Goal: Task Accomplishment & Management: Complete application form

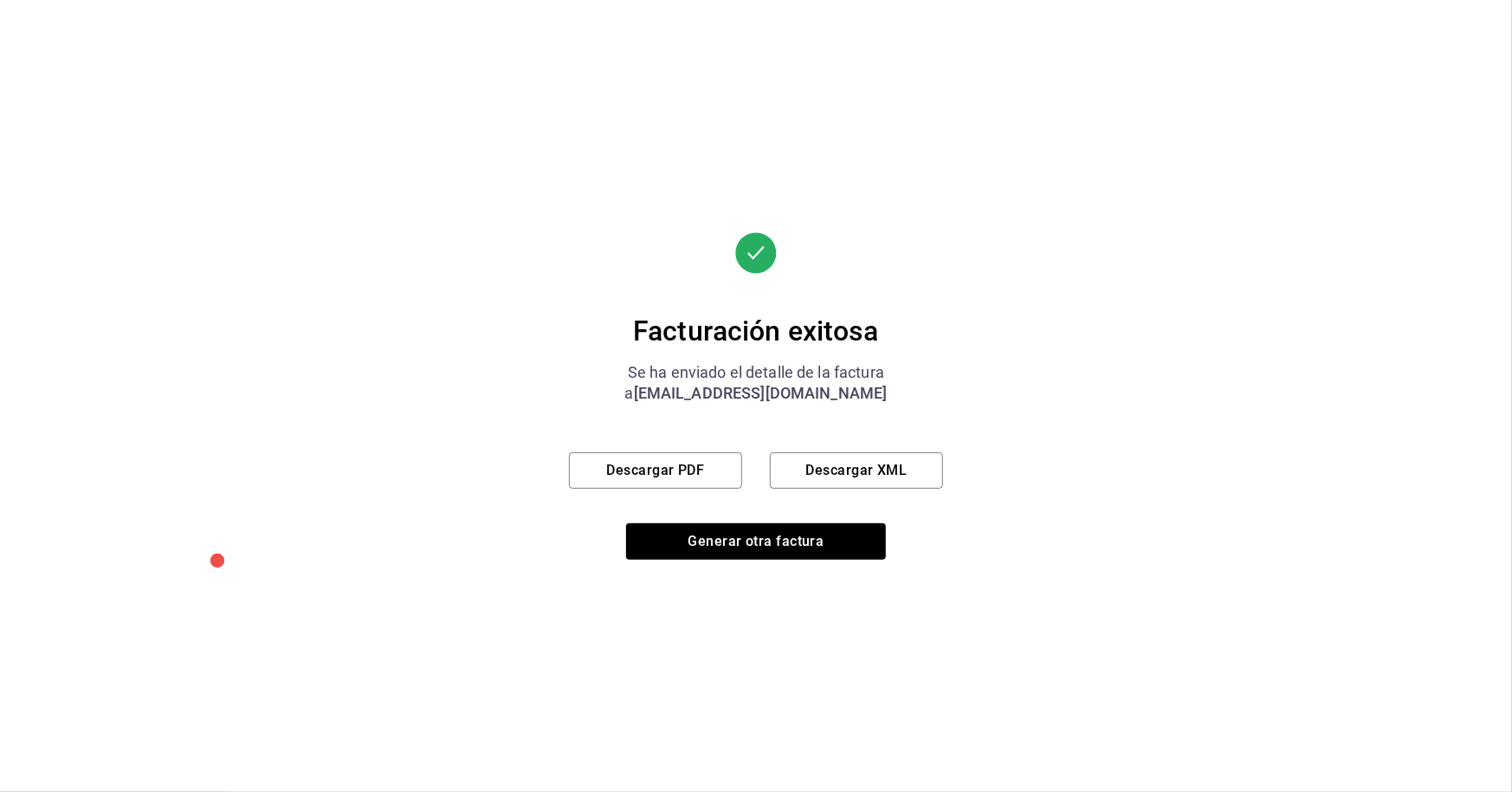
scroll to position [684, 0]
click at [772, 541] on button "Generar otra factura" at bounding box center [756, 541] width 260 height 36
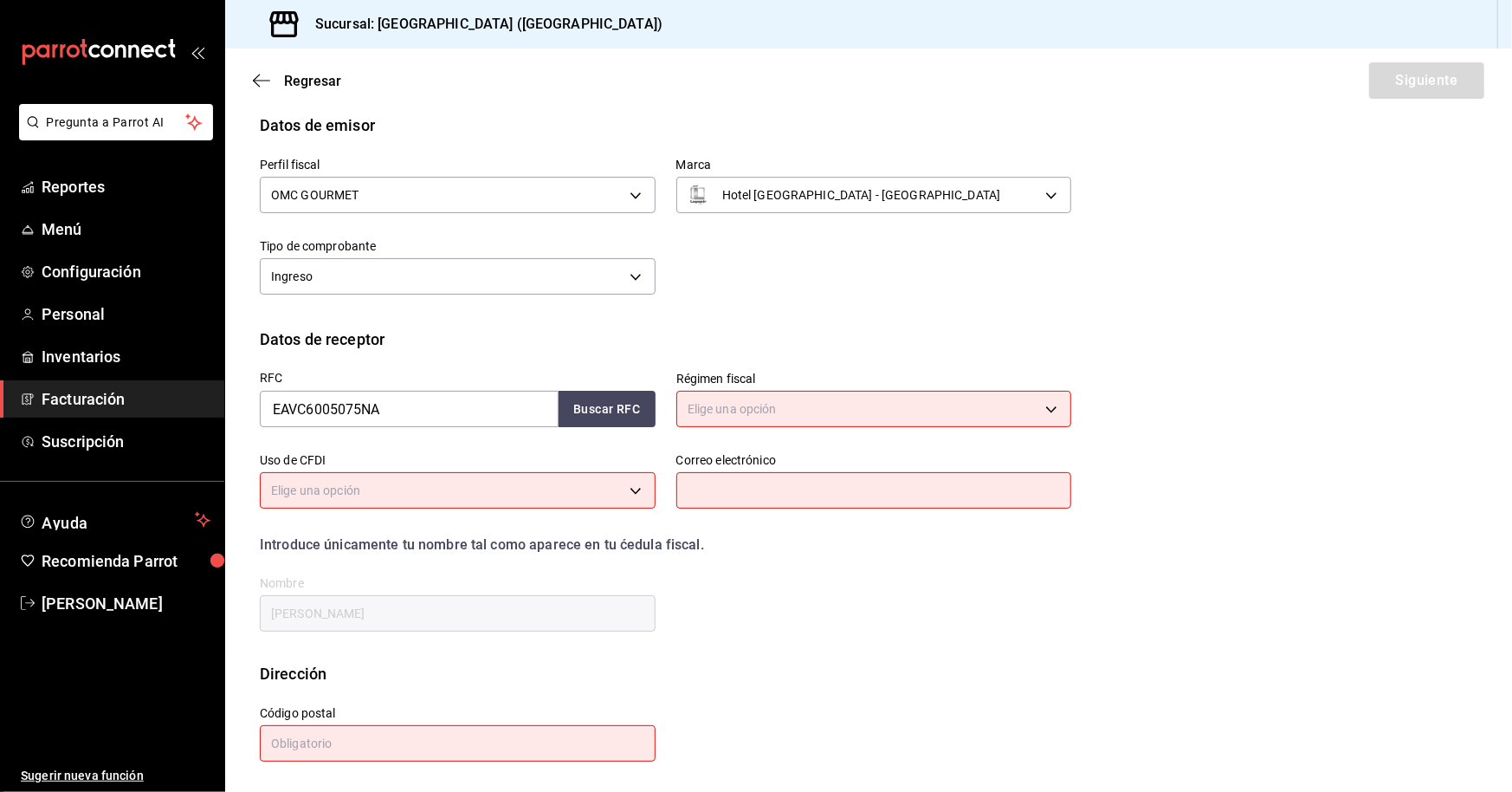
scroll to position [0, 0]
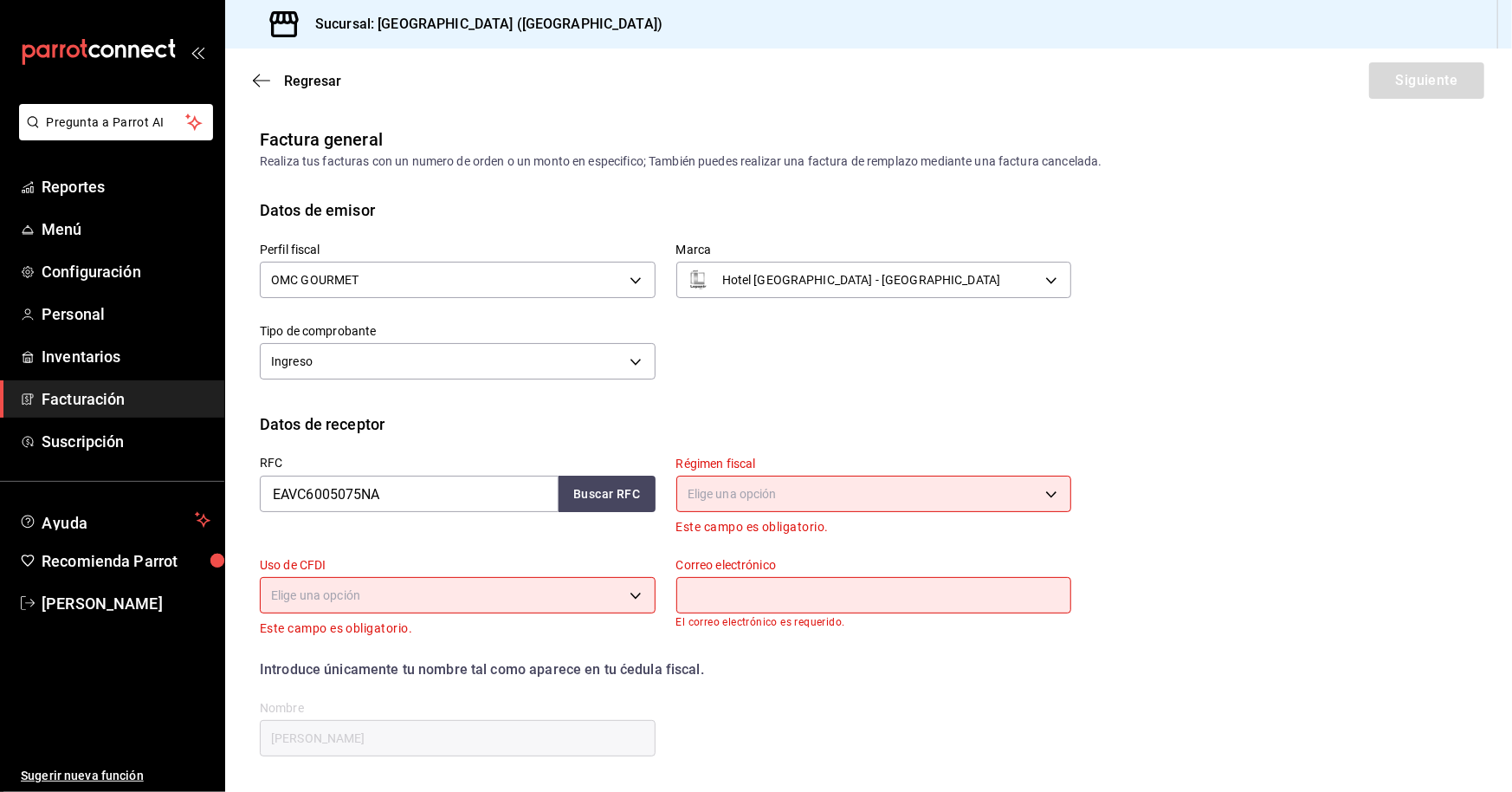
click at [753, 492] on body "Pregunta a Parrot AI Reportes Menú Configuración Personal Inventarios Facturaci…" at bounding box center [756, 396] width 1512 height 792
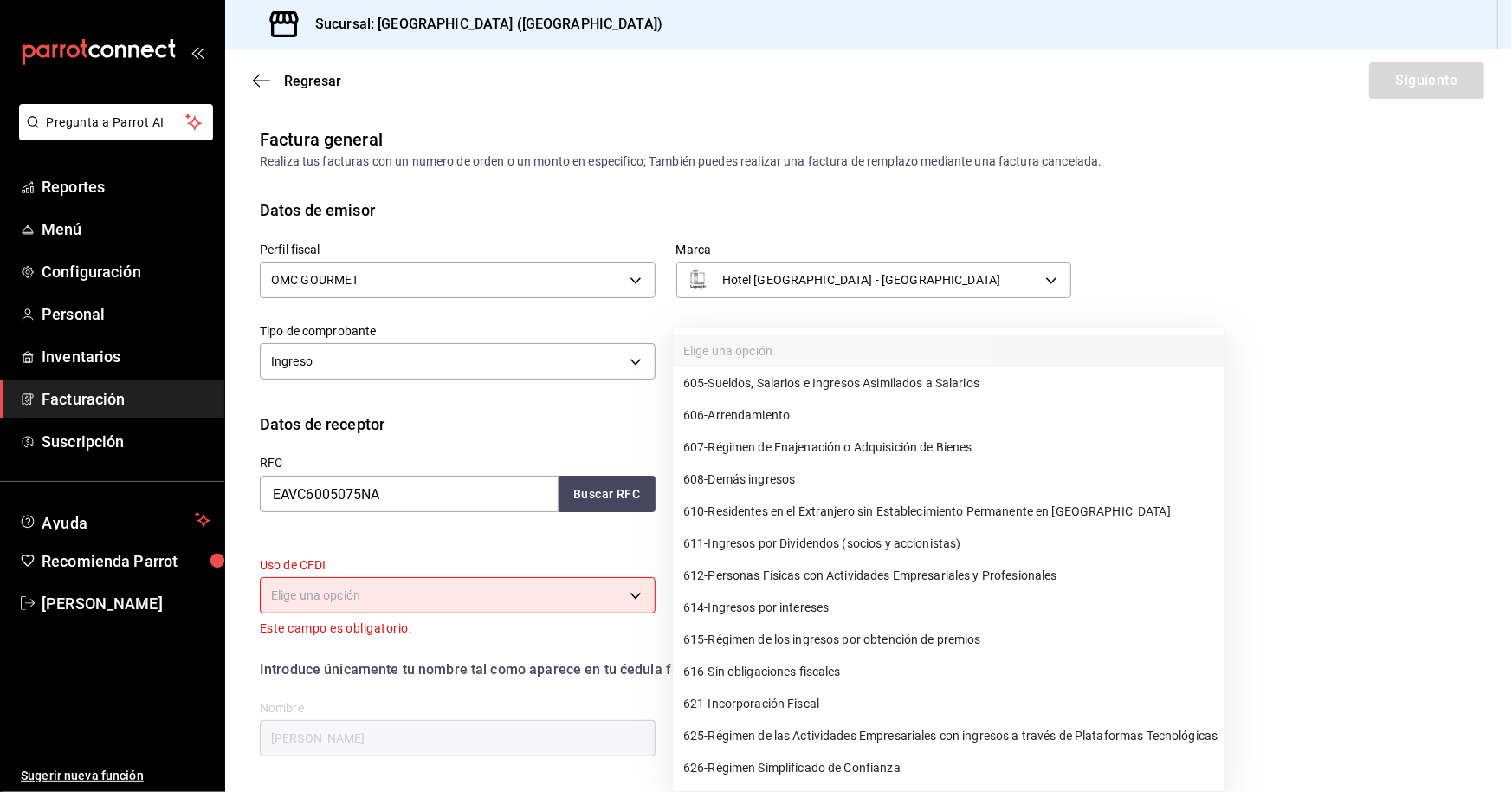
click at [814, 578] on span "612 - Personas Físicas con Actividades Empresariales y Profesionales" at bounding box center [870, 575] width 374 height 19
type input "612"
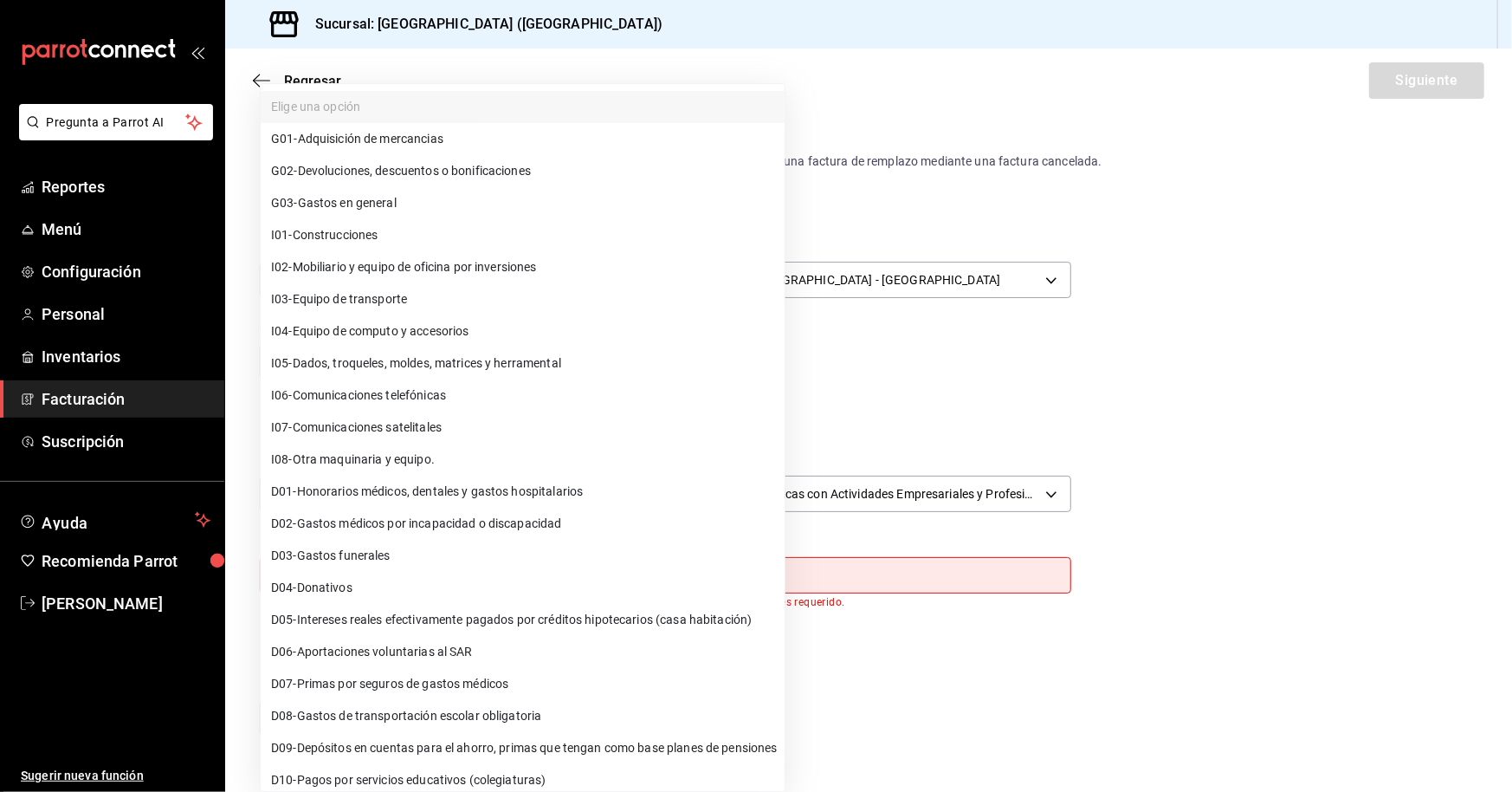
click at [425, 571] on body "Pregunta a Parrot AI Reportes Menú Configuración Personal Inventarios Facturaci…" at bounding box center [756, 396] width 1512 height 792
click at [384, 206] on span "G03 - Gastos en general" at bounding box center [334, 203] width 125 height 19
type input "G03"
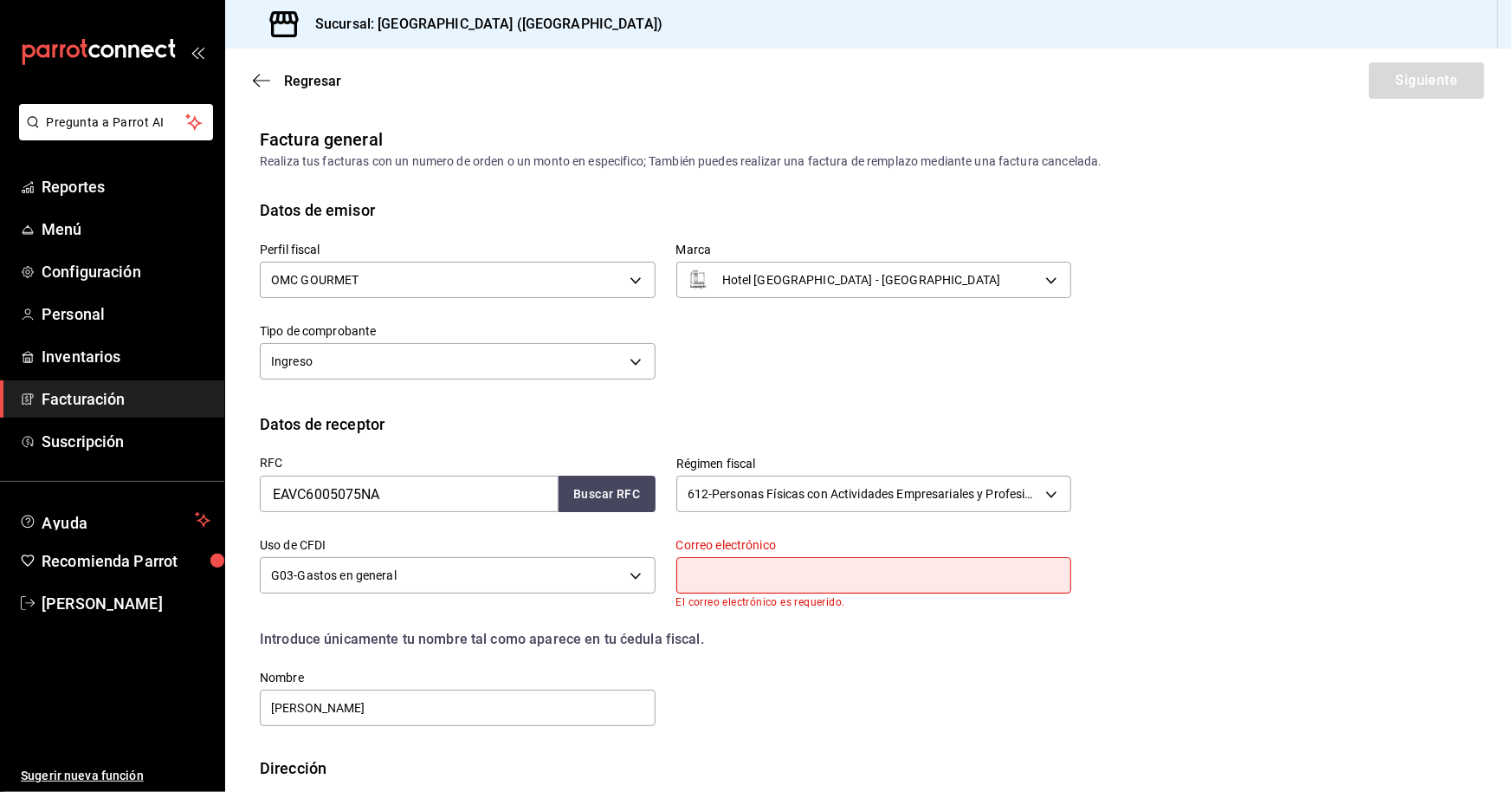
click at [763, 576] on input "text" at bounding box center [874, 574] width 396 height 36
type input "[EMAIL_ADDRESS][DOMAIN_NAME]"
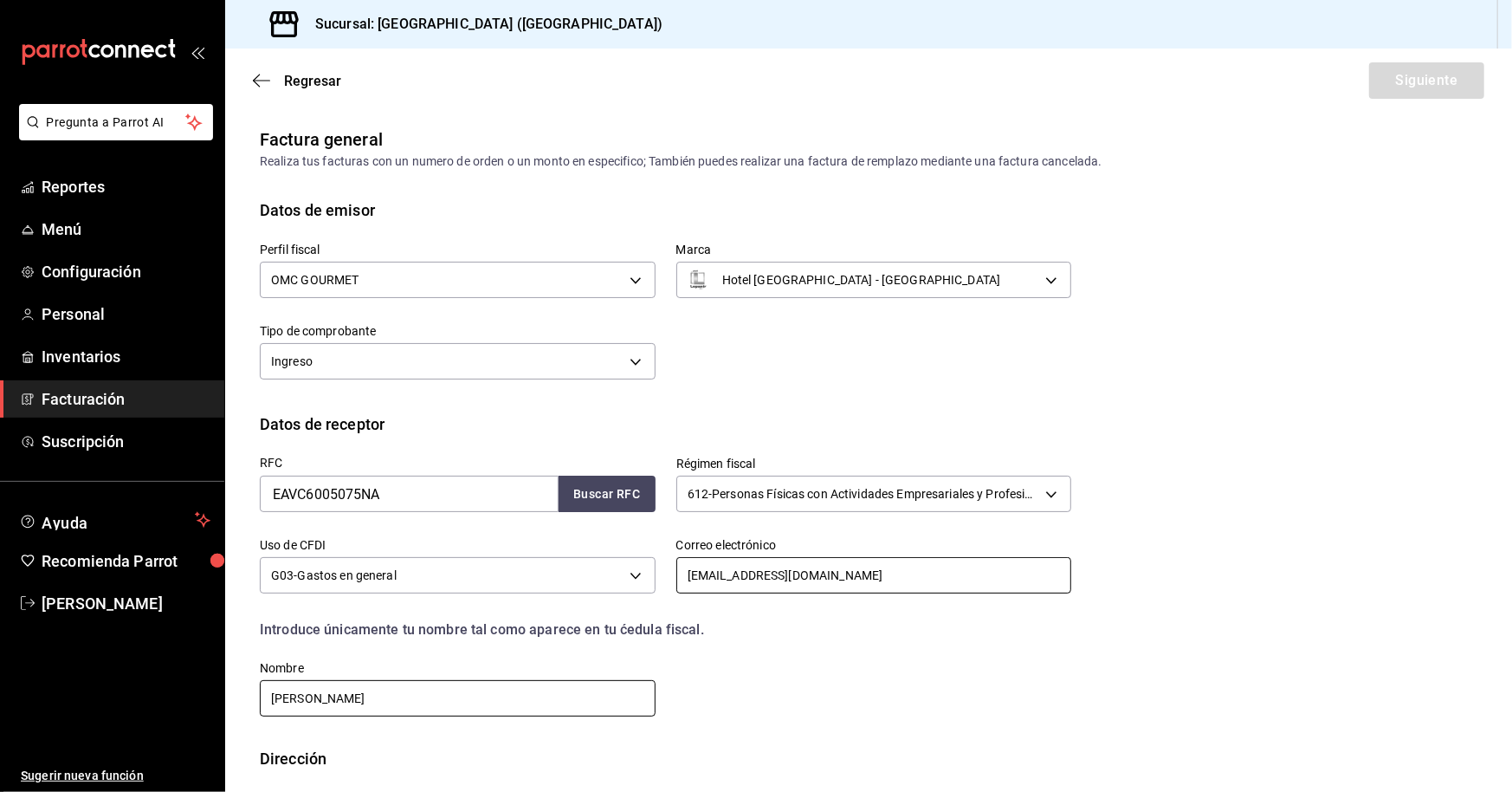
scroll to position [97, 0]
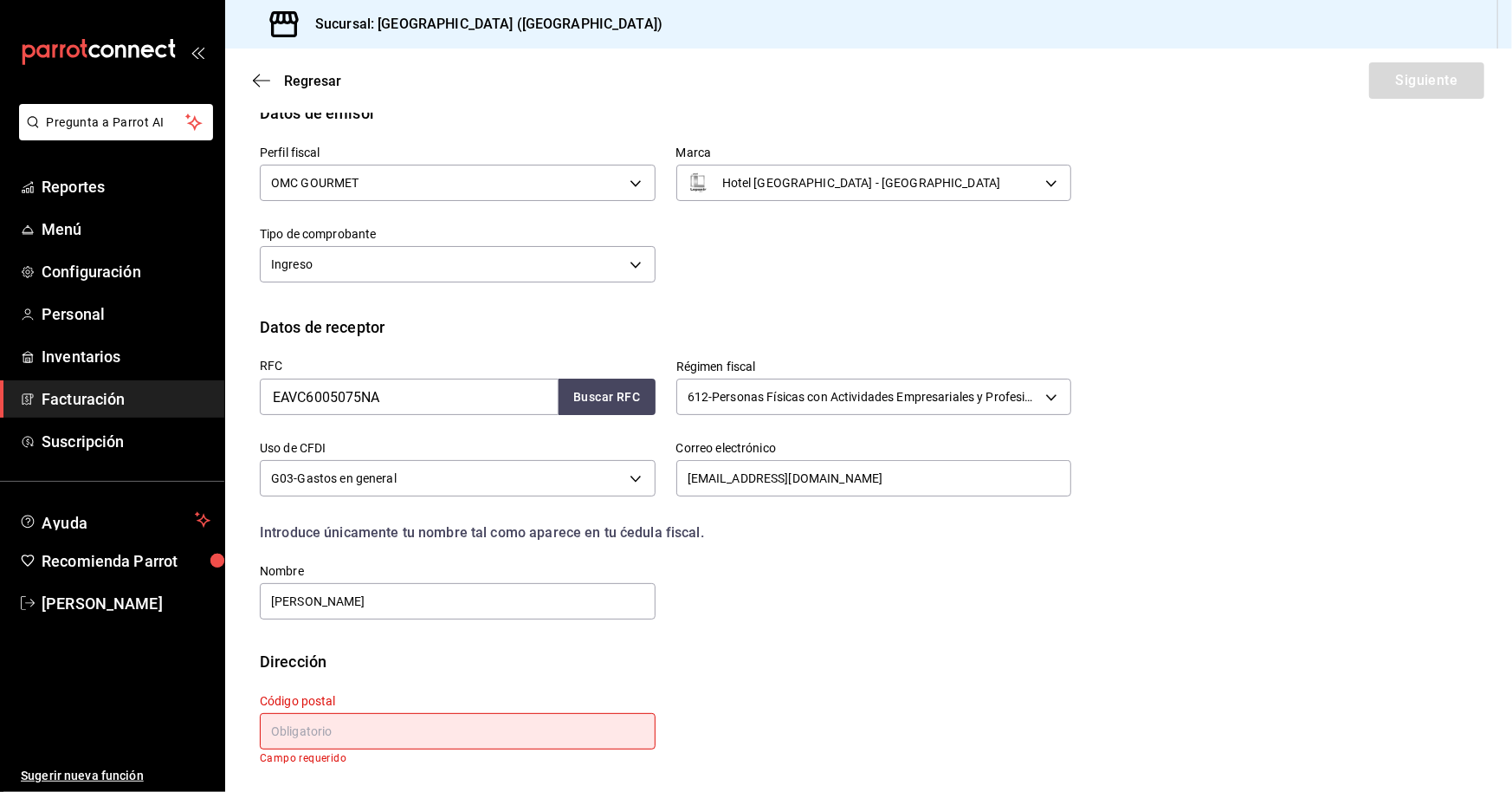
click at [441, 729] on input "text" at bounding box center [458, 730] width 396 height 36
type input "20199"
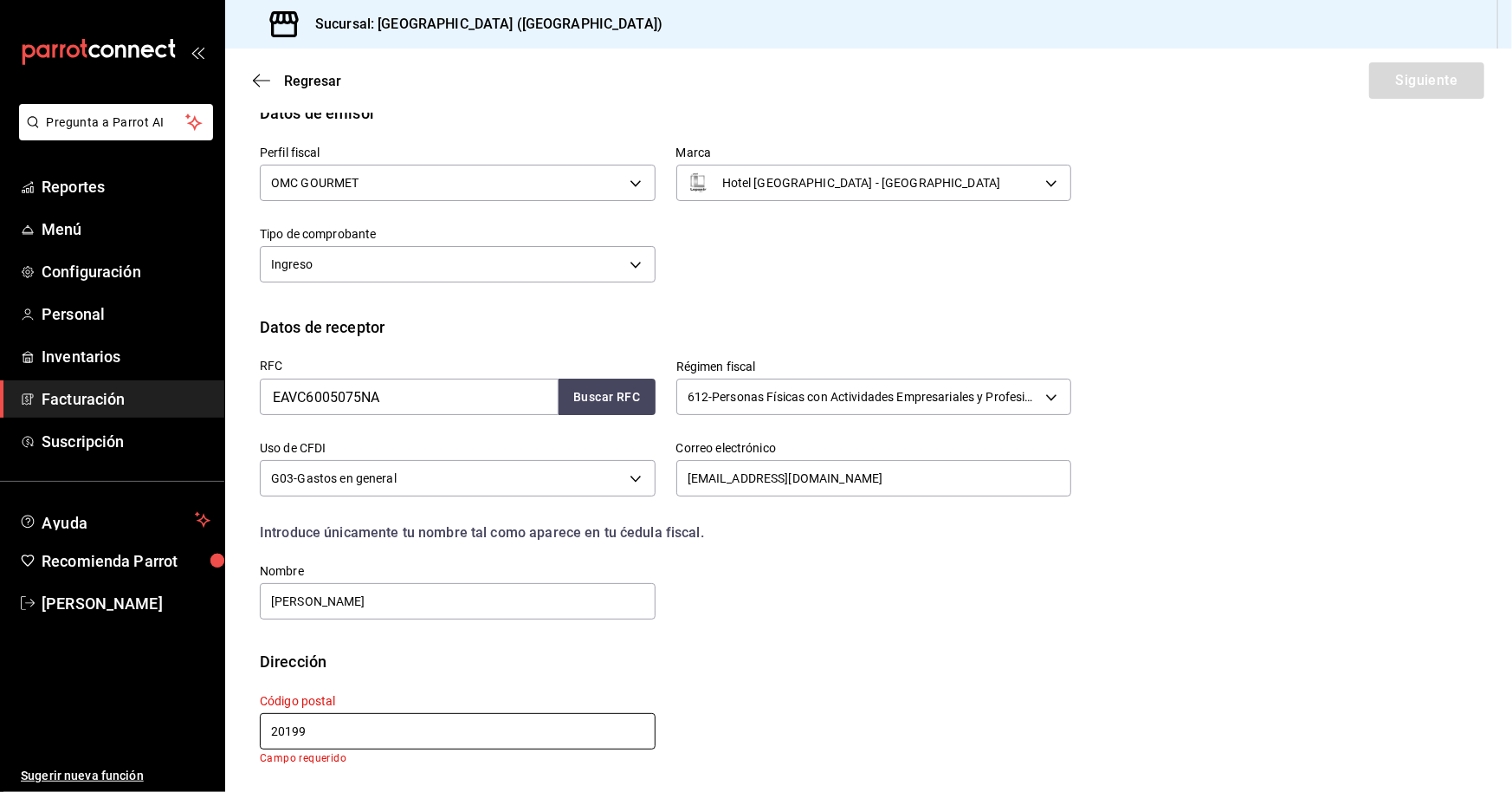
scroll to position [85, 0]
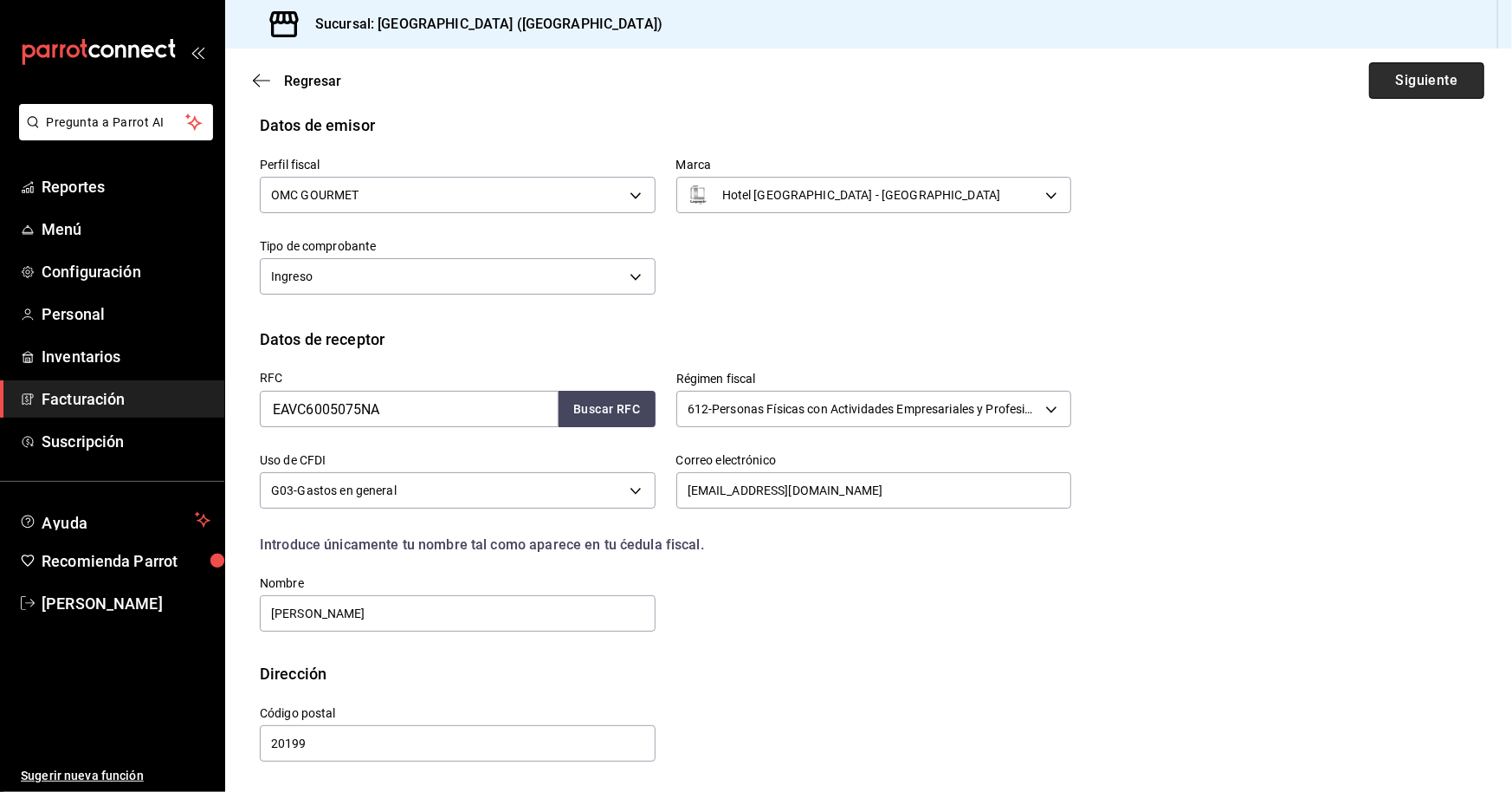
click at [1371, 75] on button "Siguiente" at bounding box center [1427, 80] width 116 height 36
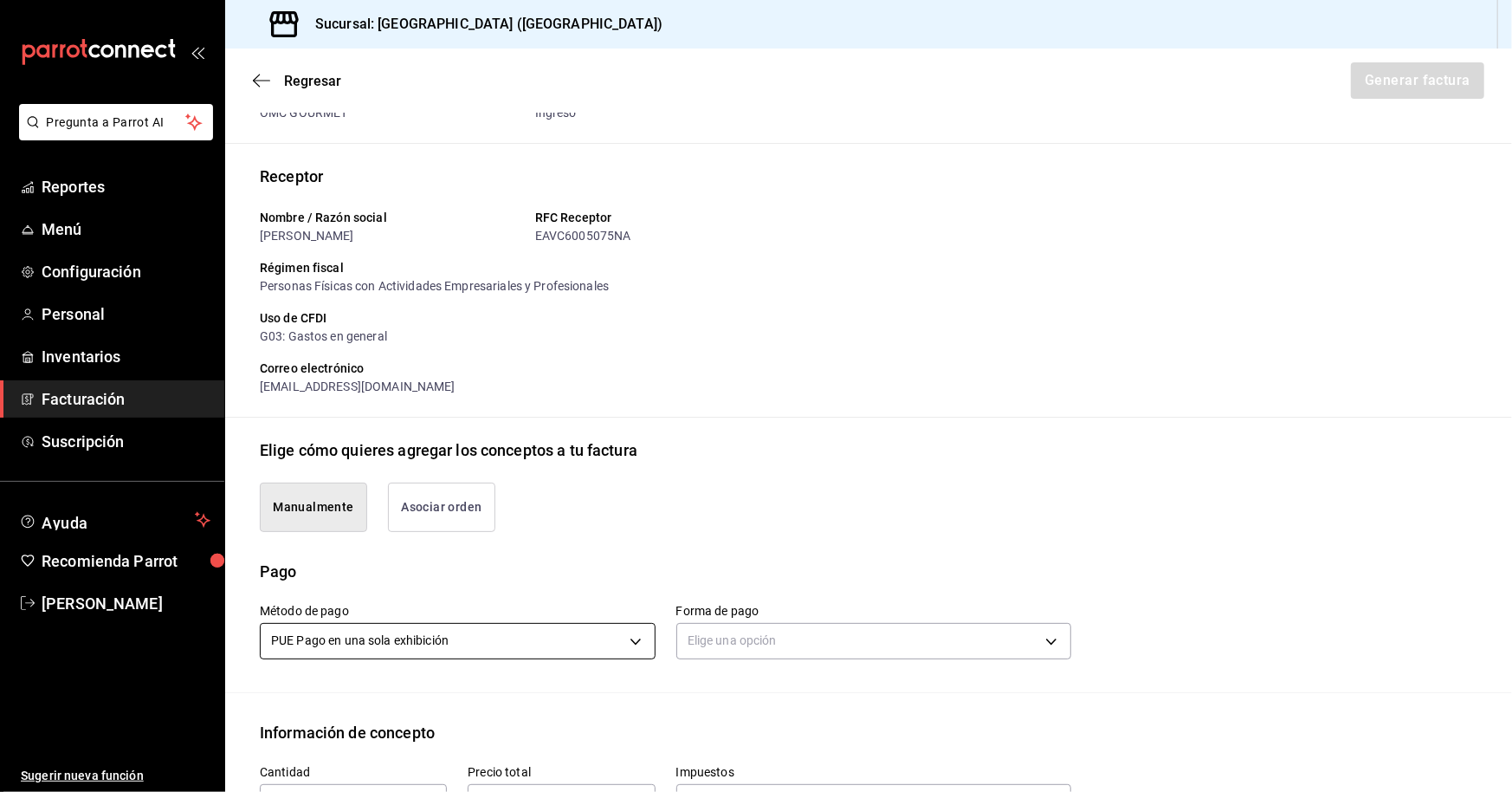
click at [332, 641] on body "Pregunta a Parrot AI Reportes Menú Configuración Personal Inventarios Facturaci…" at bounding box center [756, 396] width 1512 height 792
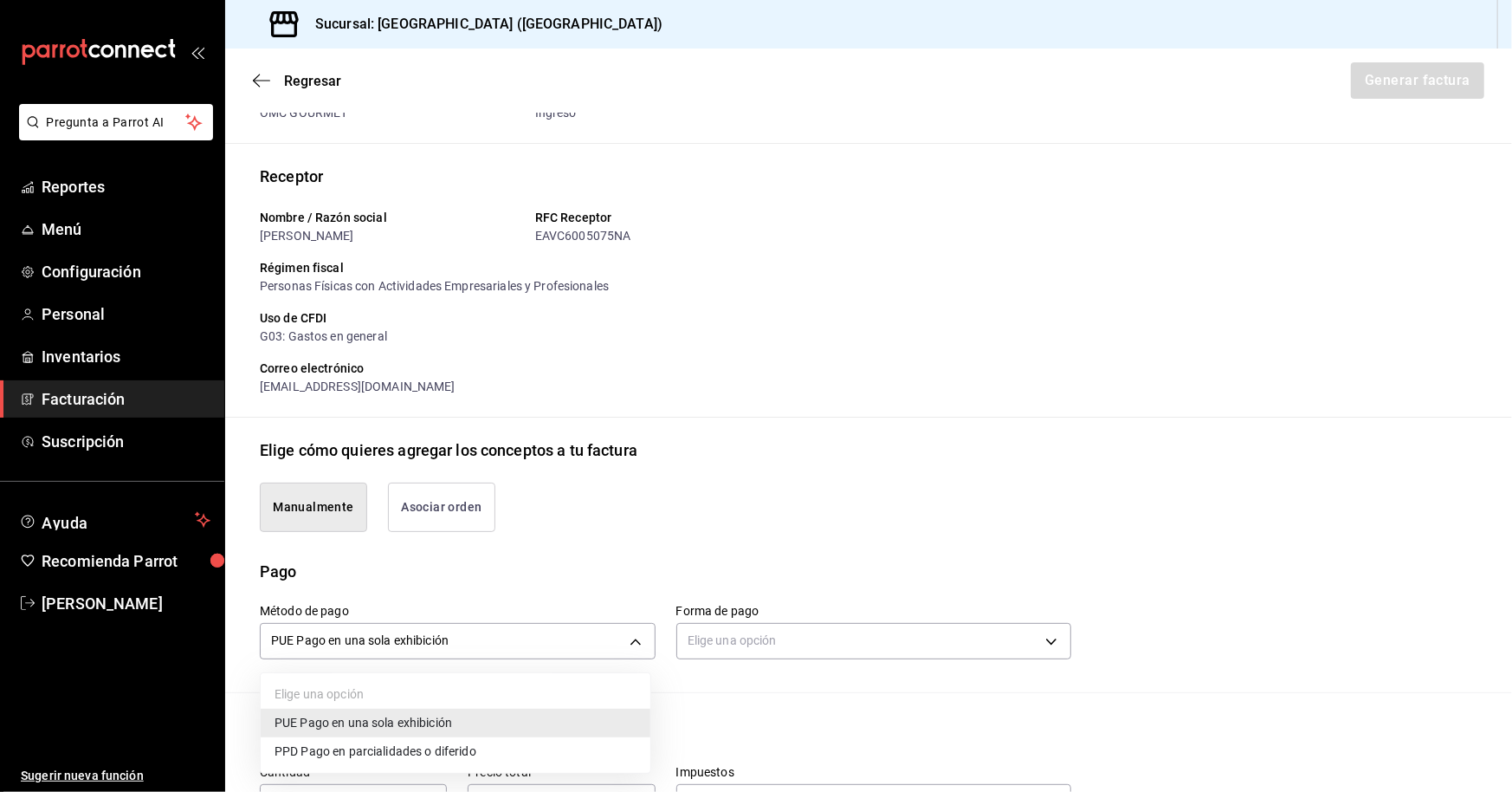
click at [404, 717] on span "PUE Pago en una sola exhibición" at bounding box center [363, 722] width 177 height 19
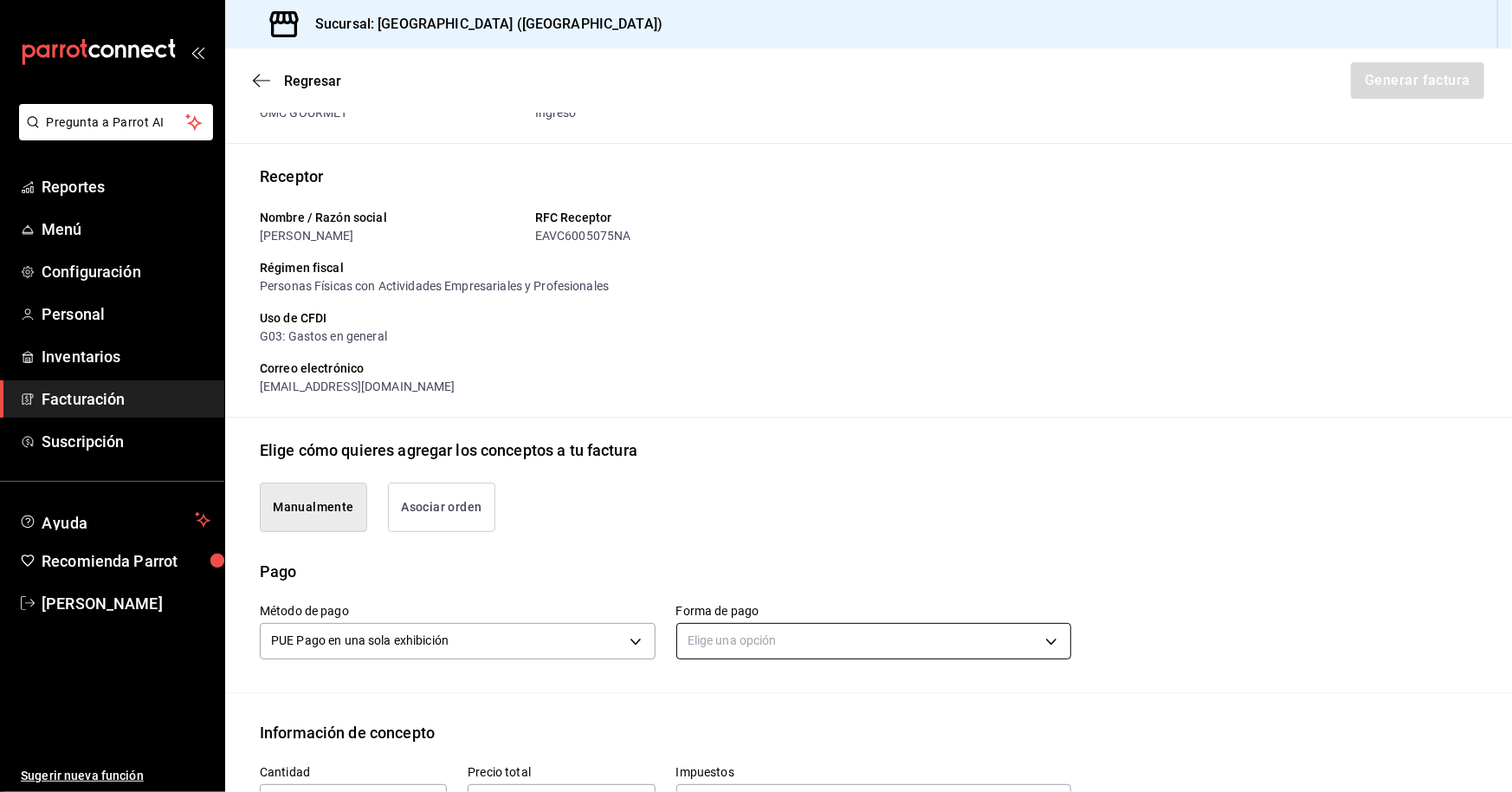
click at [707, 640] on body "Pregunta a Parrot AI Reportes Menú Configuración Personal Inventarios Facturaci…" at bounding box center [756, 396] width 1512 height 792
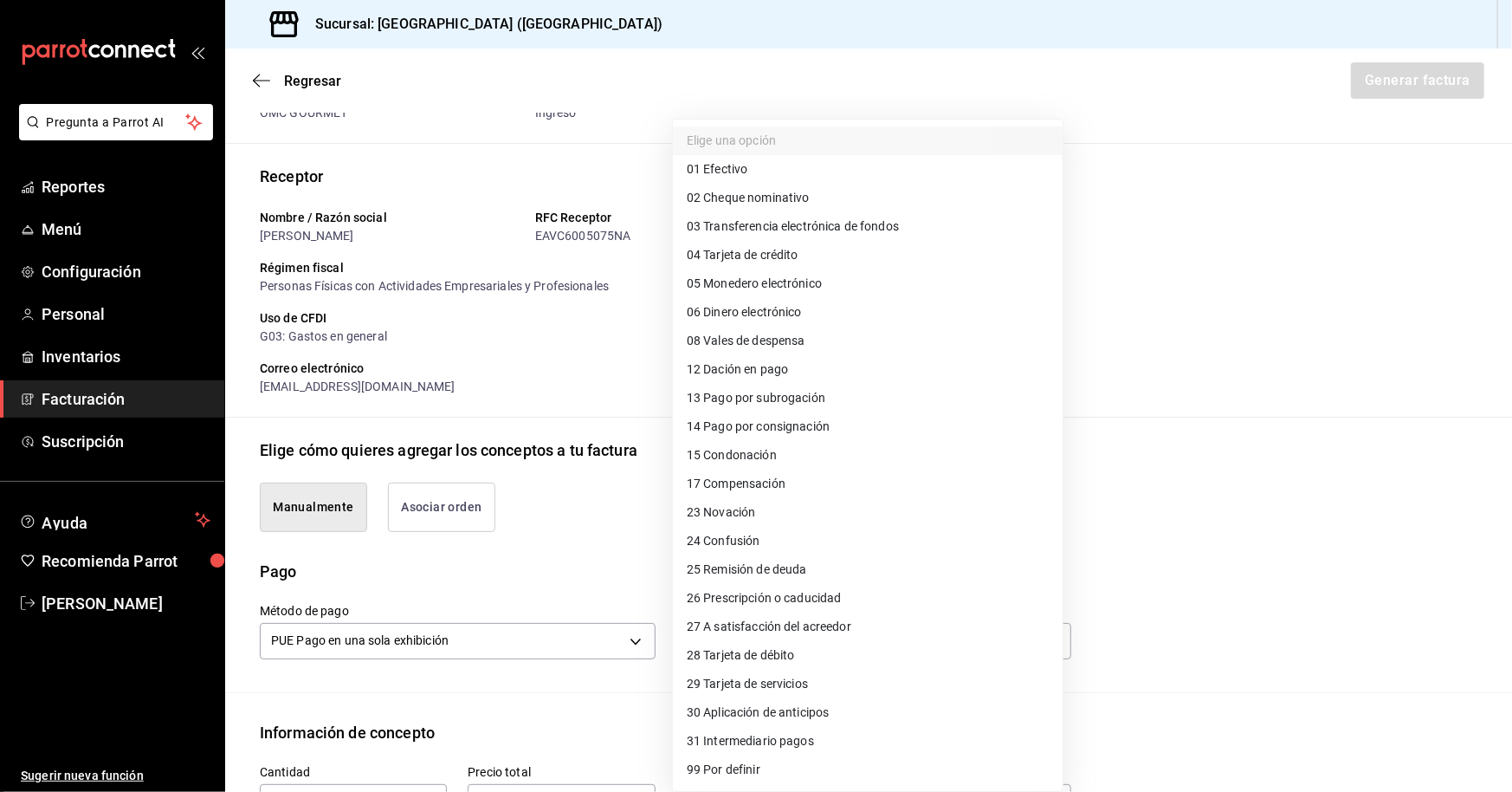
click at [744, 173] on span "01 Efectivo" at bounding box center [717, 170] width 61 height 19
type input "01"
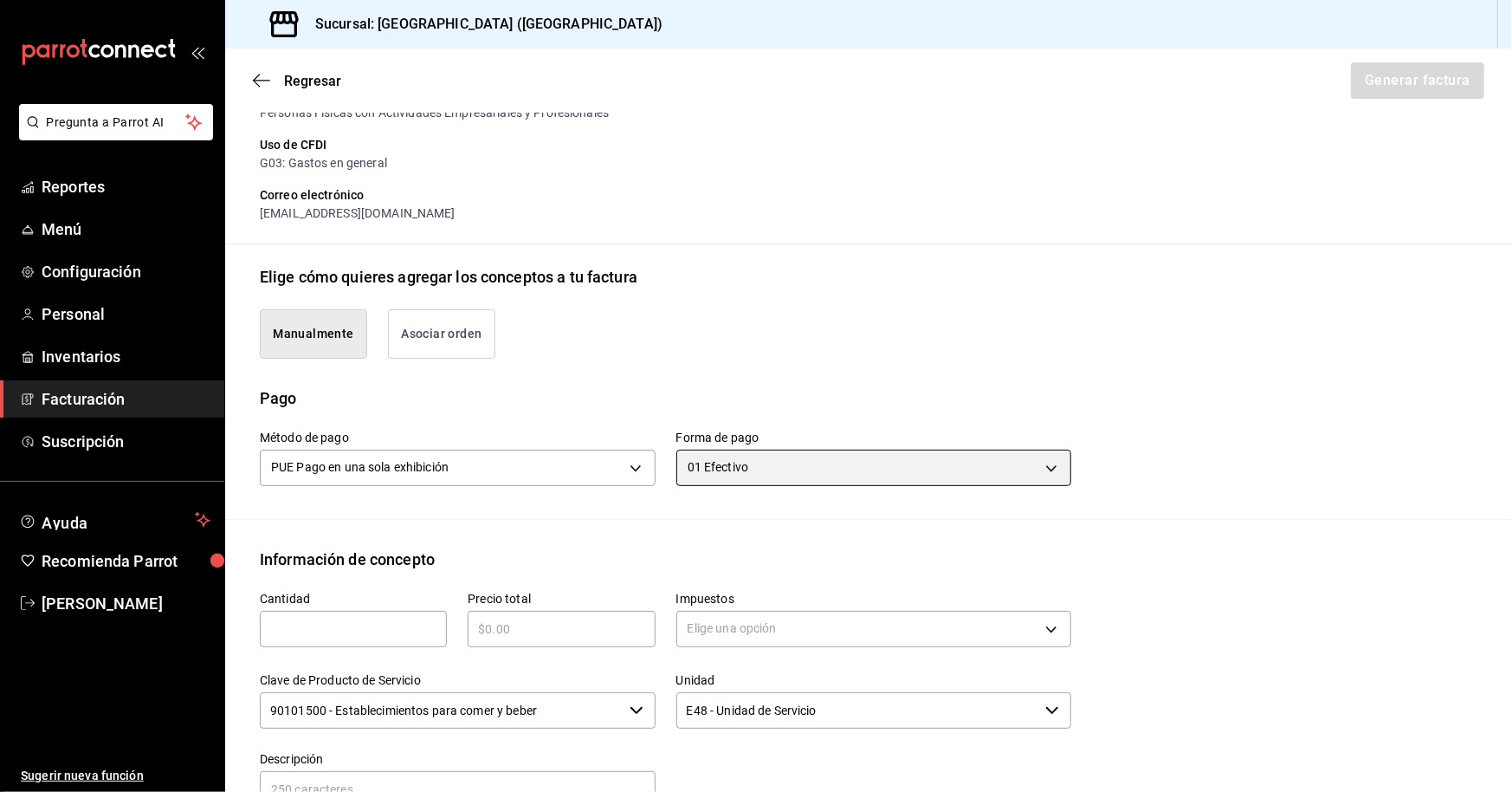
scroll to position [431, 0]
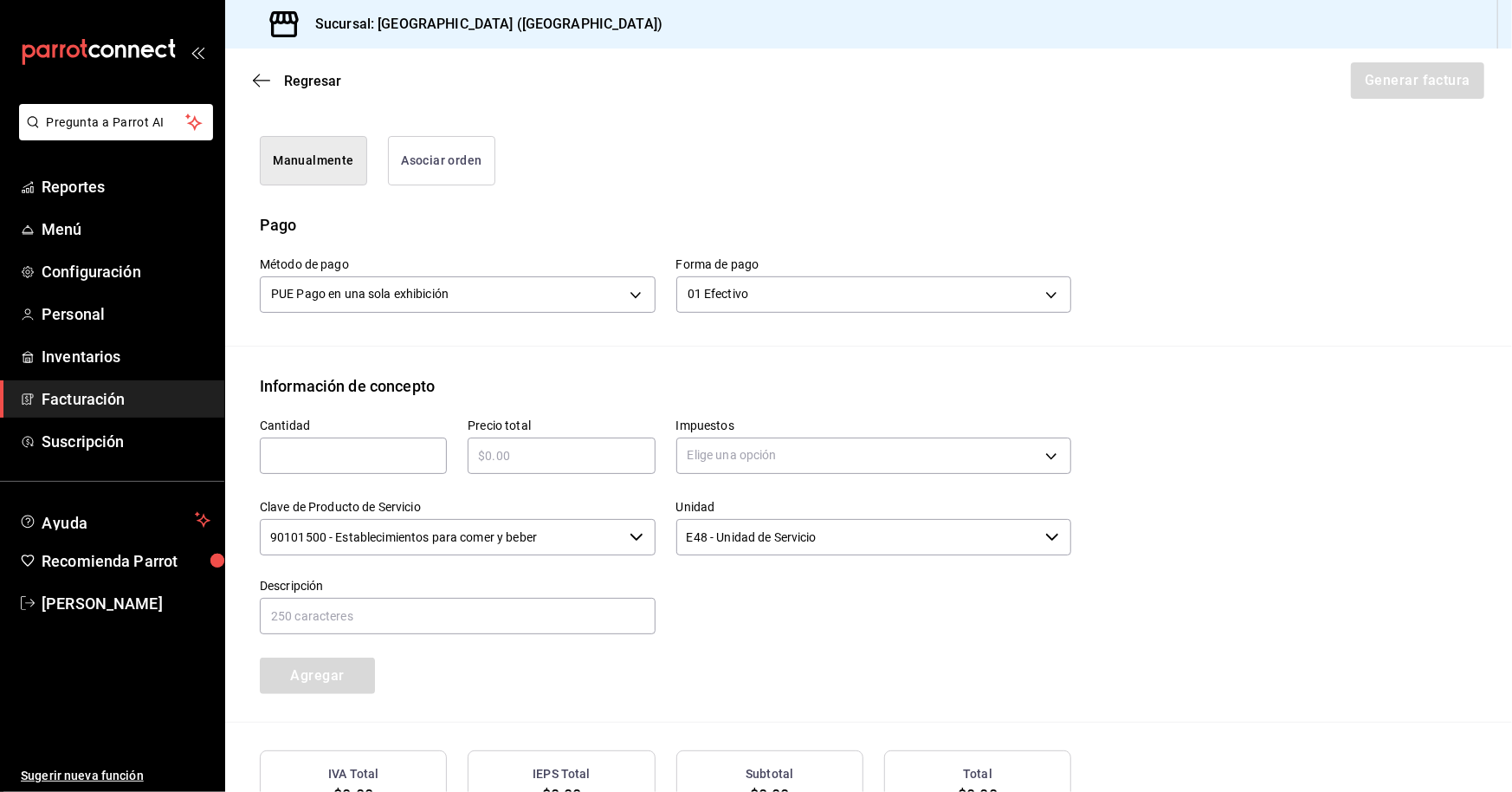
click at [353, 459] on input "text" at bounding box center [353, 455] width 187 height 21
type input "1"
click at [552, 457] on input "text" at bounding box center [561, 455] width 187 height 21
type input "$195"
click at [719, 463] on body "Pregunta a Parrot AI Reportes Menú Configuración Personal Inventarios Facturaci…" at bounding box center [756, 396] width 1512 height 792
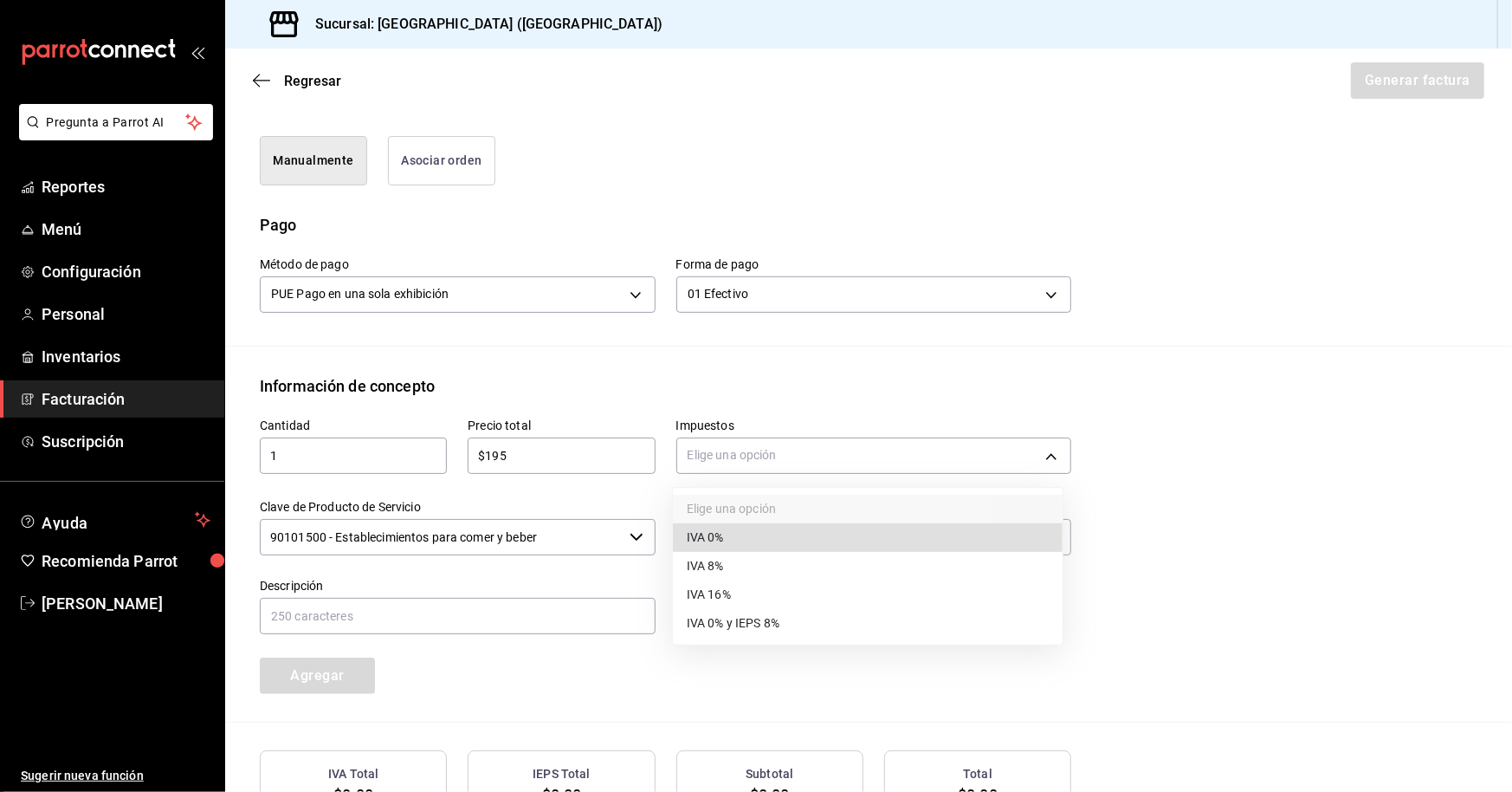
click at [736, 601] on li "IVA 16%" at bounding box center [868, 594] width 390 height 28
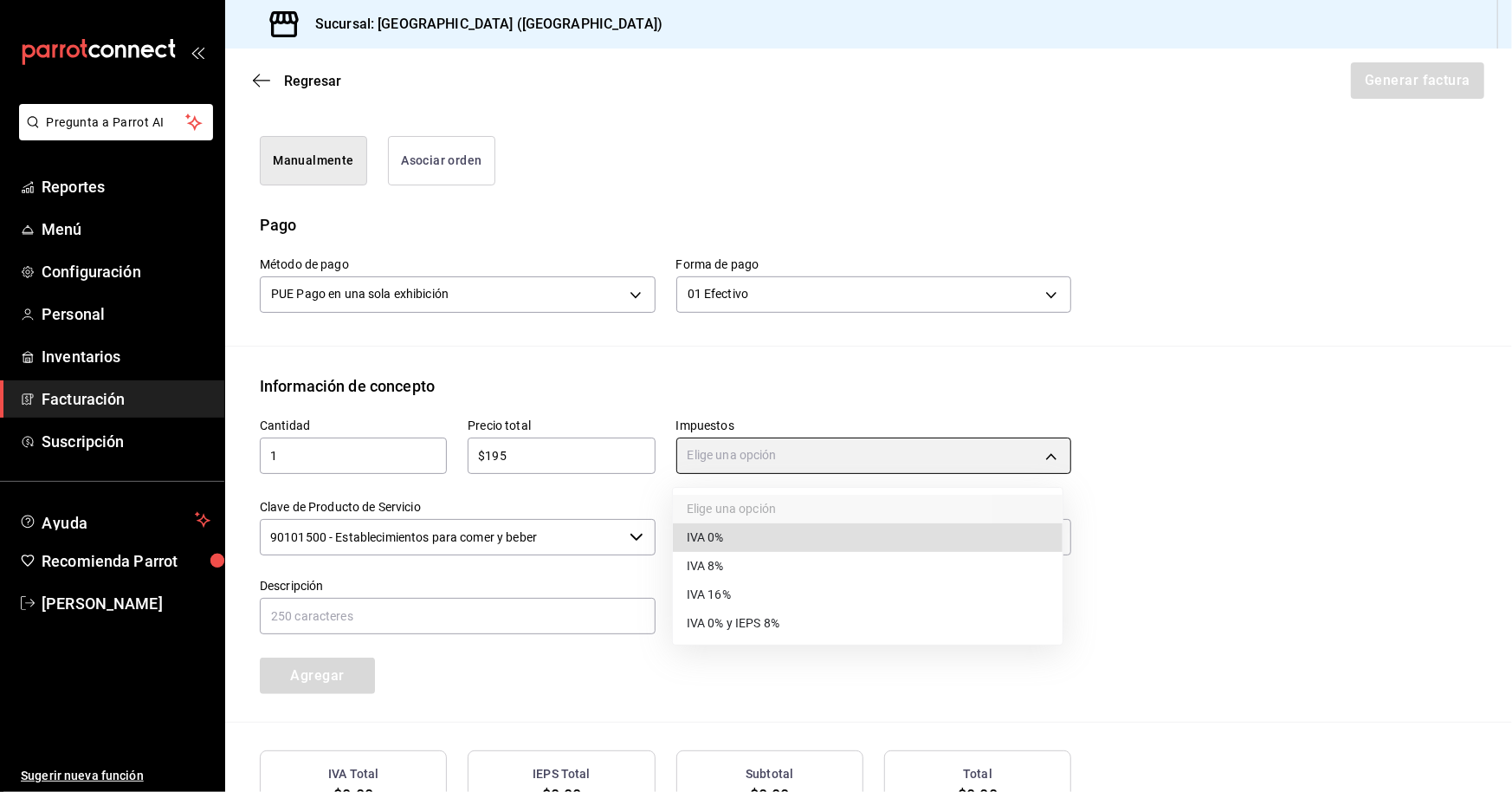
type input "IVA_16"
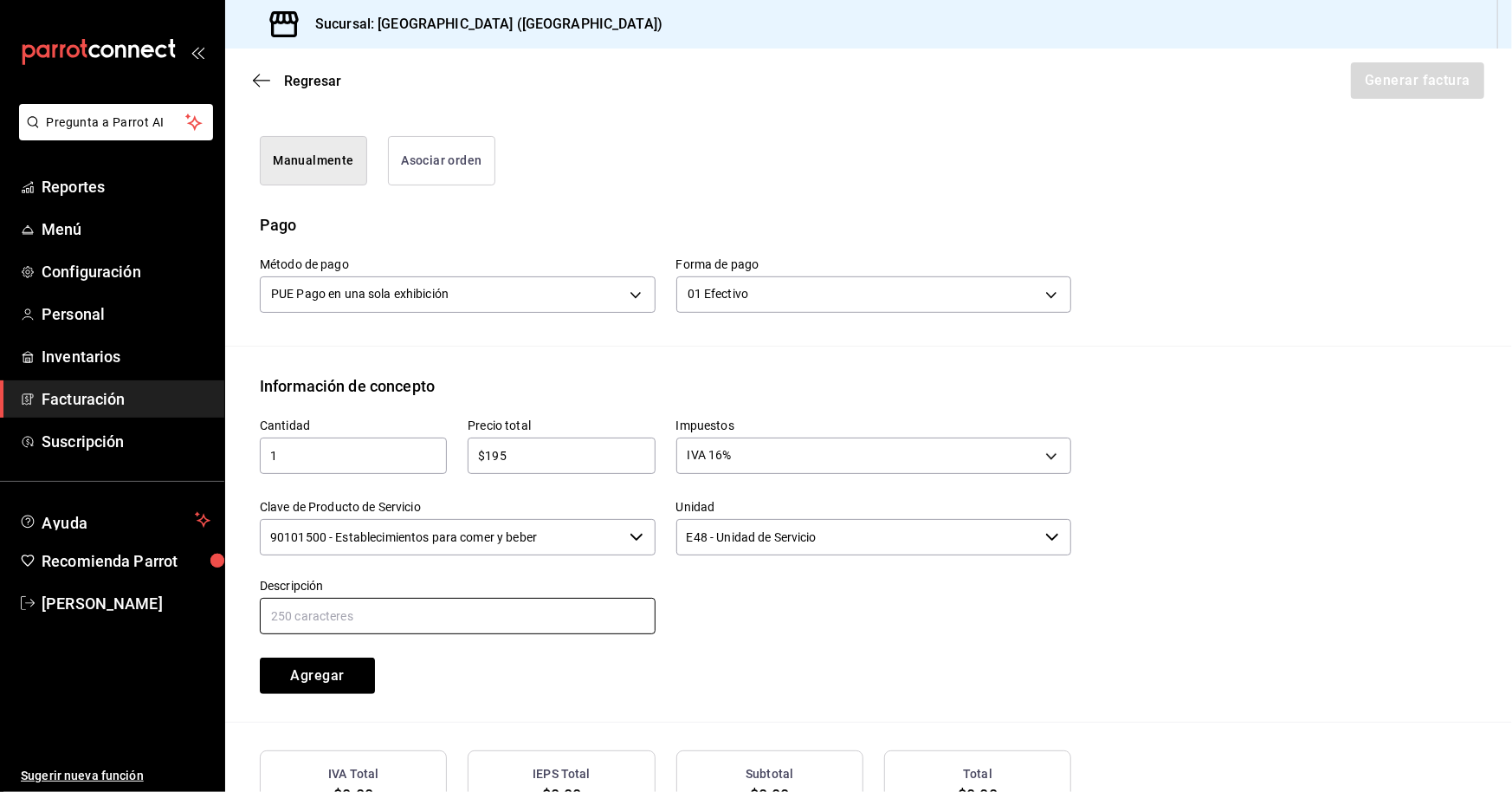
click at [506, 605] on input "text" at bounding box center [458, 616] width 396 height 36
type input "40 DESAYUNOS CONGRESO NACIONAL AGRAVIO, CNC"
click at [283, 619] on input "40 DESAYUNOS CONGRESO NACIONAL AGRAVIO, CNC" at bounding box center [458, 616] width 396 height 36
drag, startPoint x: 571, startPoint y: 620, endPoint x: 282, endPoint y: 614, distance: 289.1
click at [304, 614] on input "40 DESAYUNOS CONGRESO NACIONAL AGRAVIO, CNC" at bounding box center [458, 616] width 396 height 36
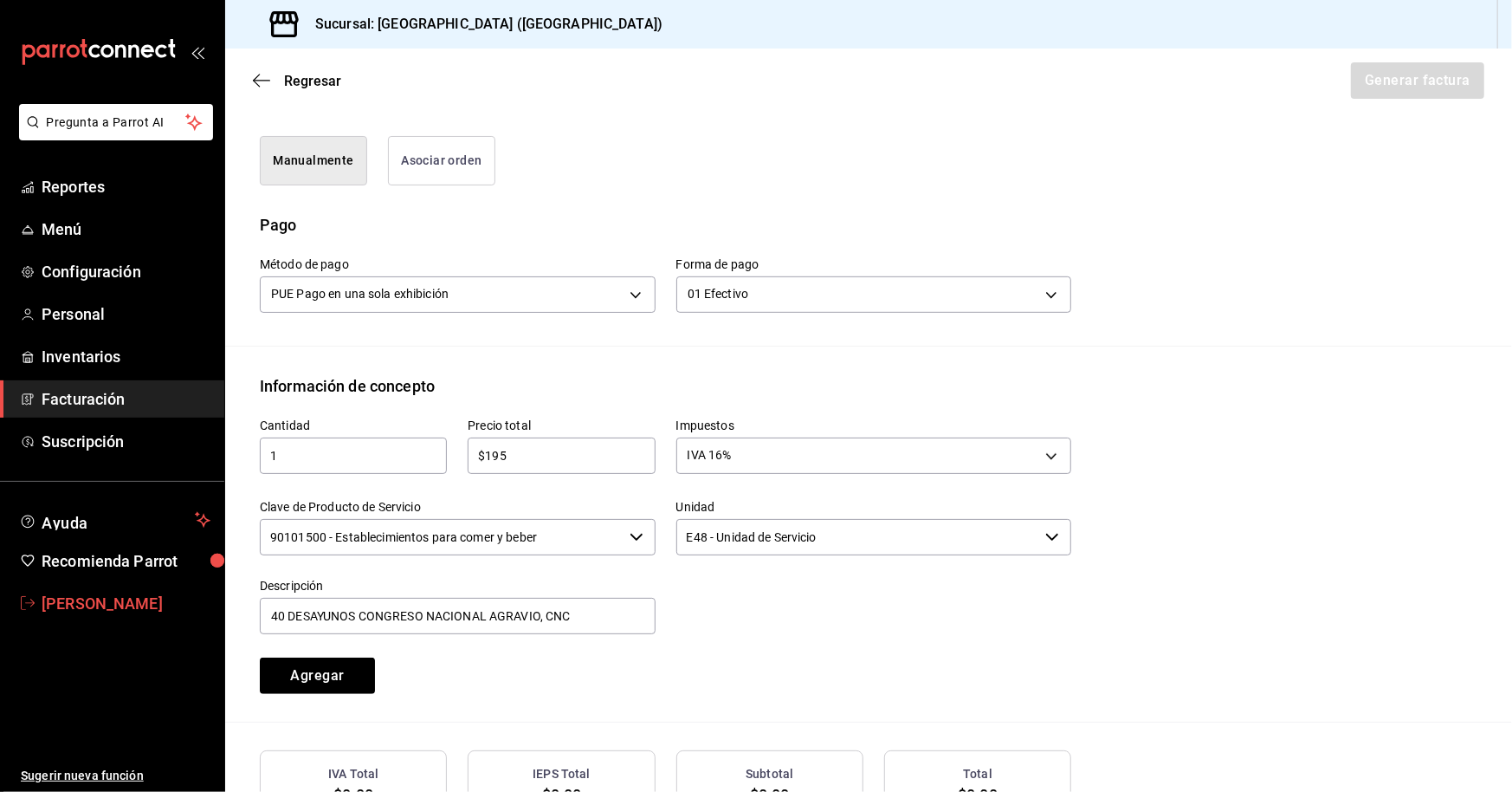
click at [207, 614] on span "[PERSON_NAME]" at bounding box center [125, 604] width 169 height 24
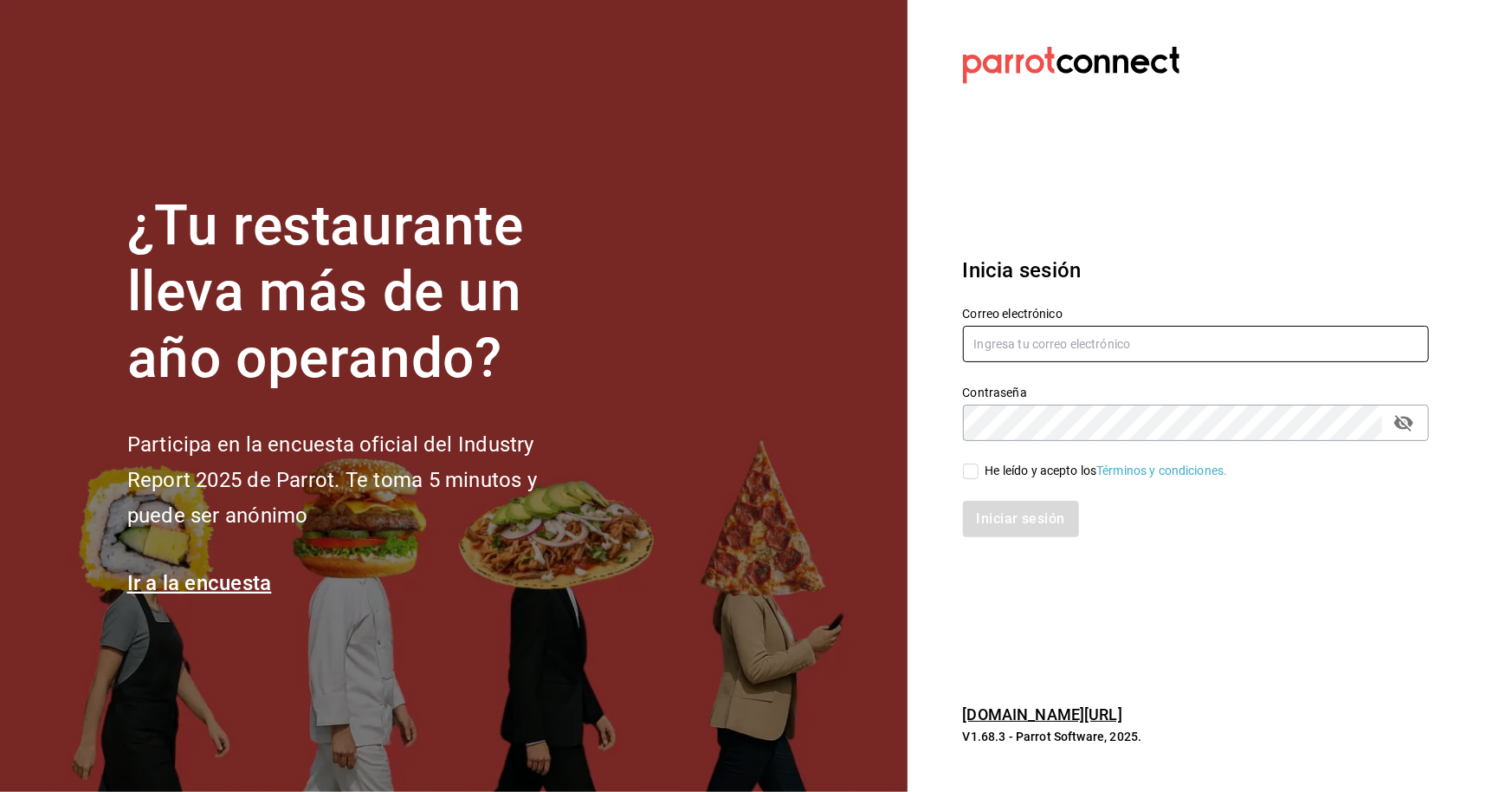
click at [1108, 356] on input "text" at bounding box center [1195, 343] width 465 height 36
type input "R"
type input "[EMAIL_ADDRESS][DOMAIN_NAME]"
click at [968, 478] on input "He leído y acepto los Términos y condiciones." at bounding box center [971, 471] width 16 height 16
checkbox input "true"
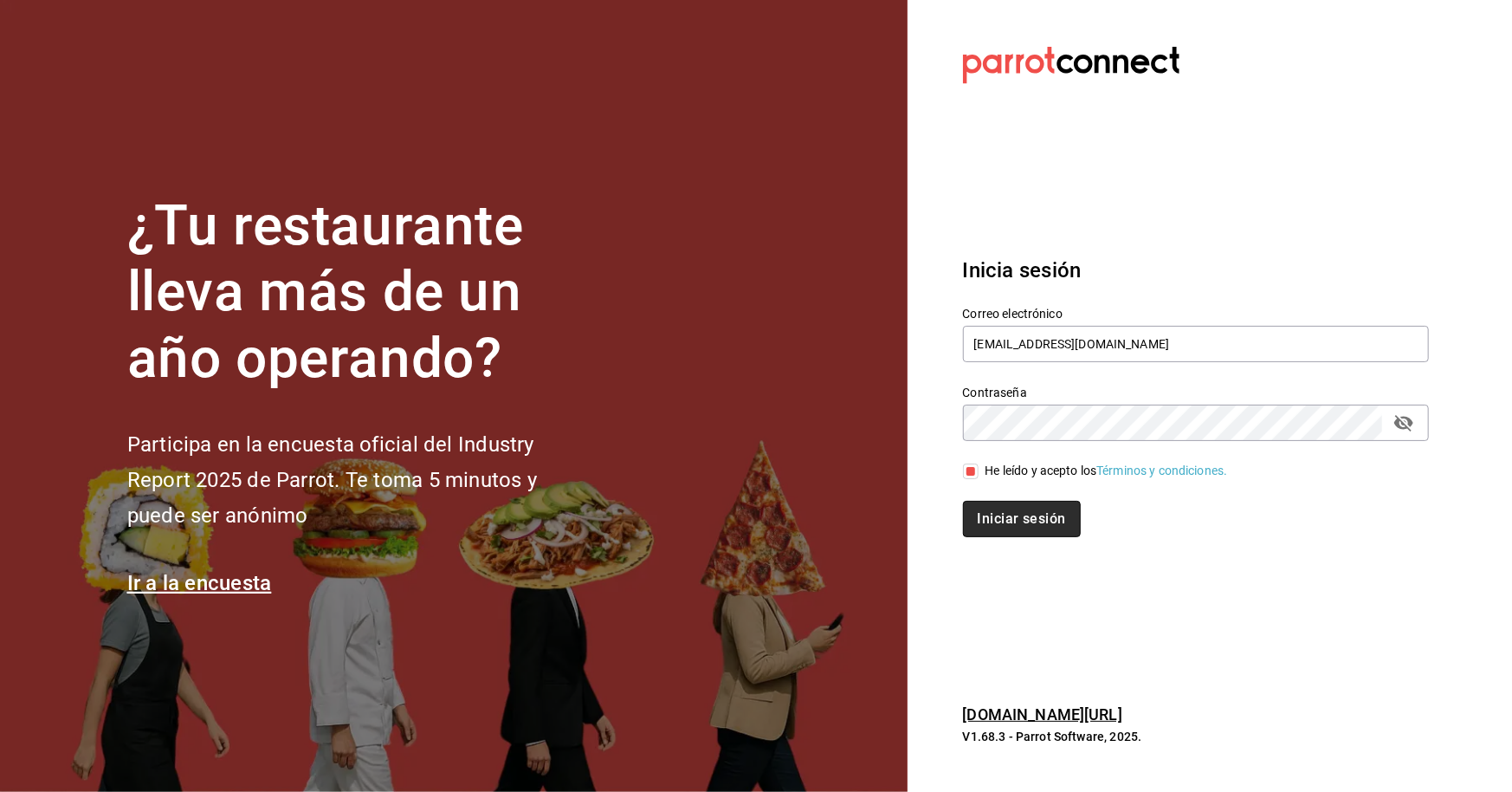
click at [980, 505] on button "Iniciar sesión" at bounding box center [1022, 519] width 118 height 36
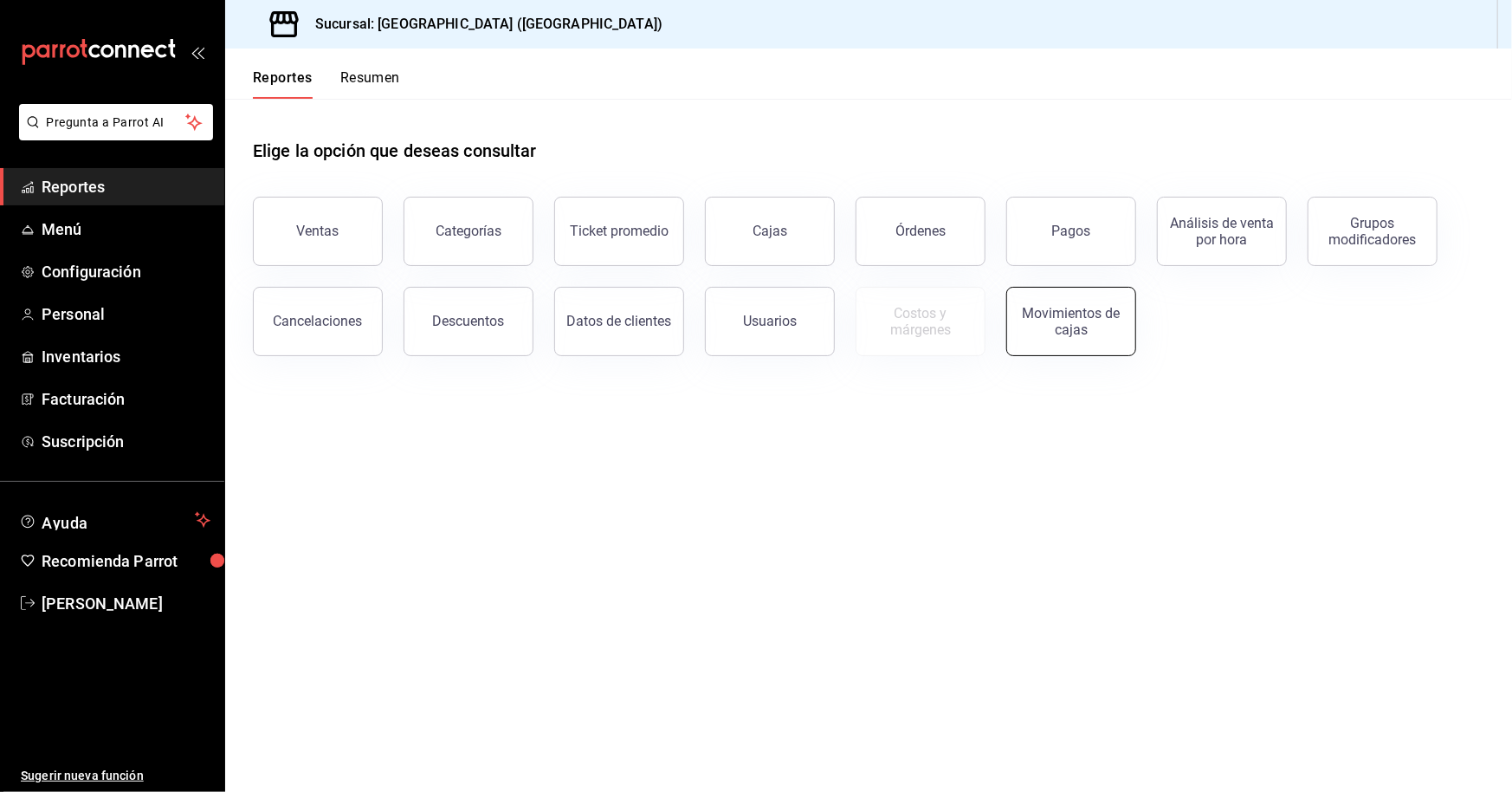
click at [1075, 322] on div "Movimientos de cajas" at bounding box center [1071, 322] width 108 height 33
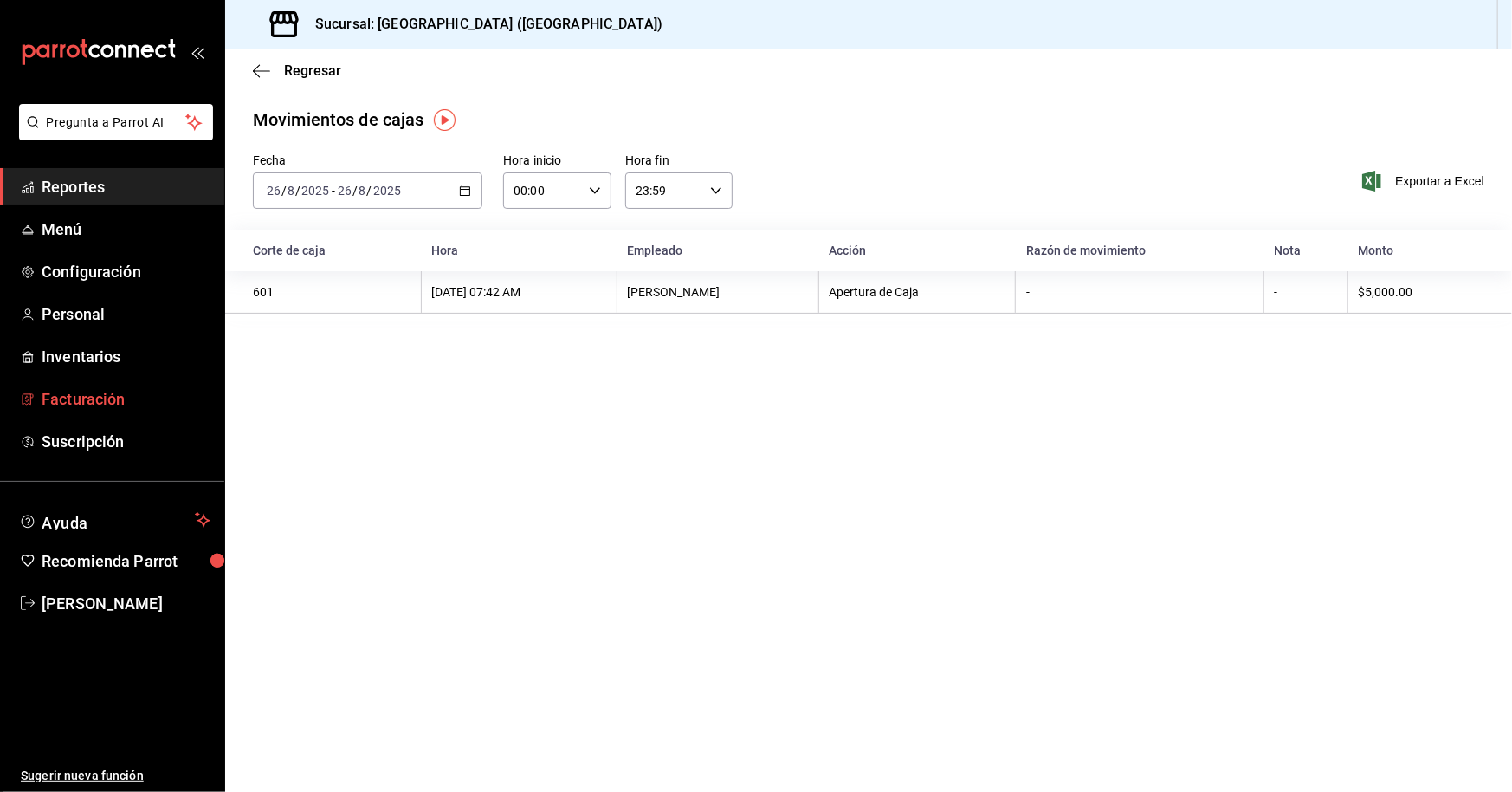
click at [101, 403] on span "Facturación" at bounding box center [125, 399] width 169 height 24
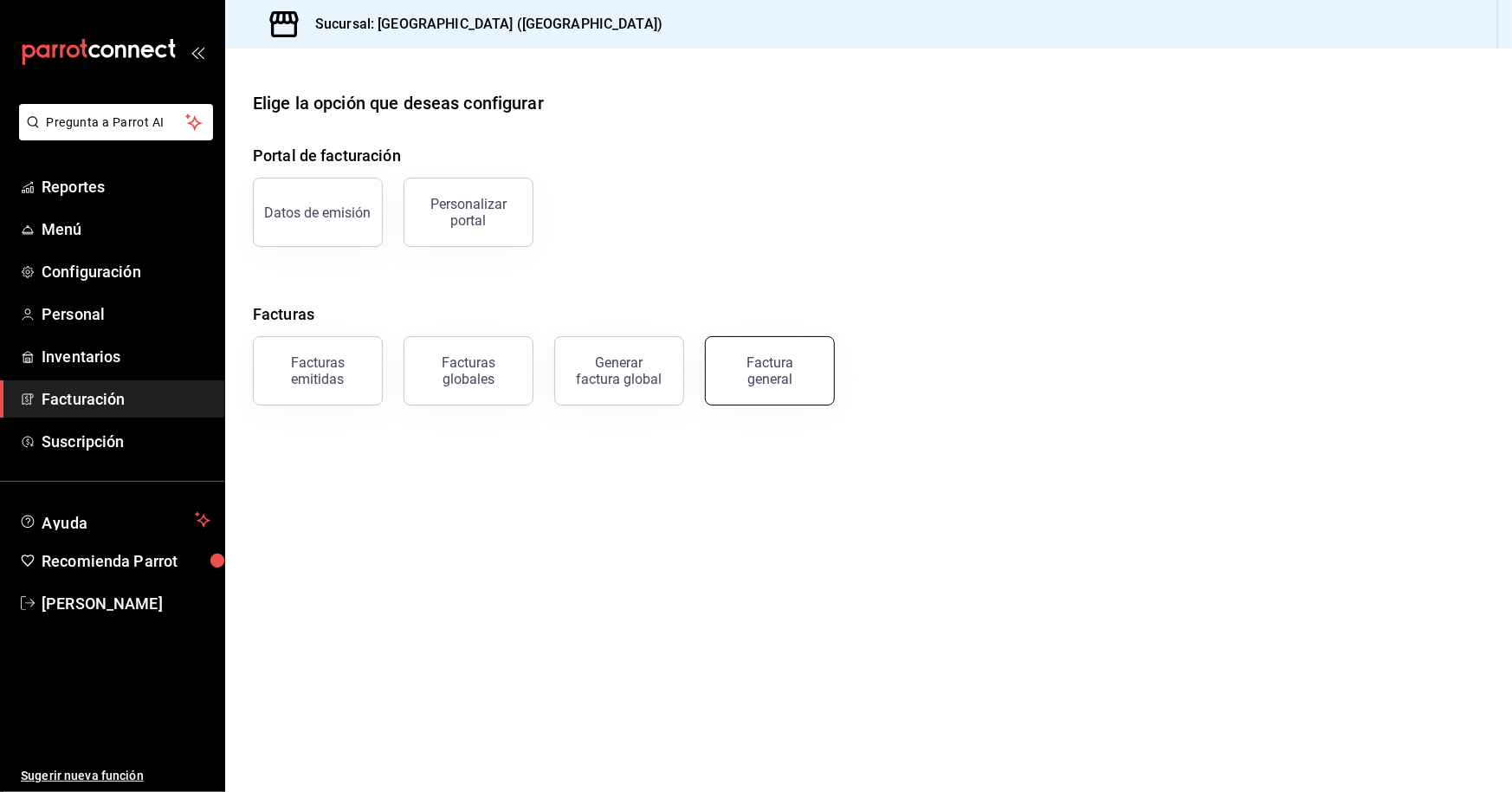
drag, startPoint x: 713, startPoint y: 384, endPoint x: 735, endPoint y: 430, distance: 51.0
click at [719, 384] on button "Factura general" at bounding box center [769, 371] width 130 height 70
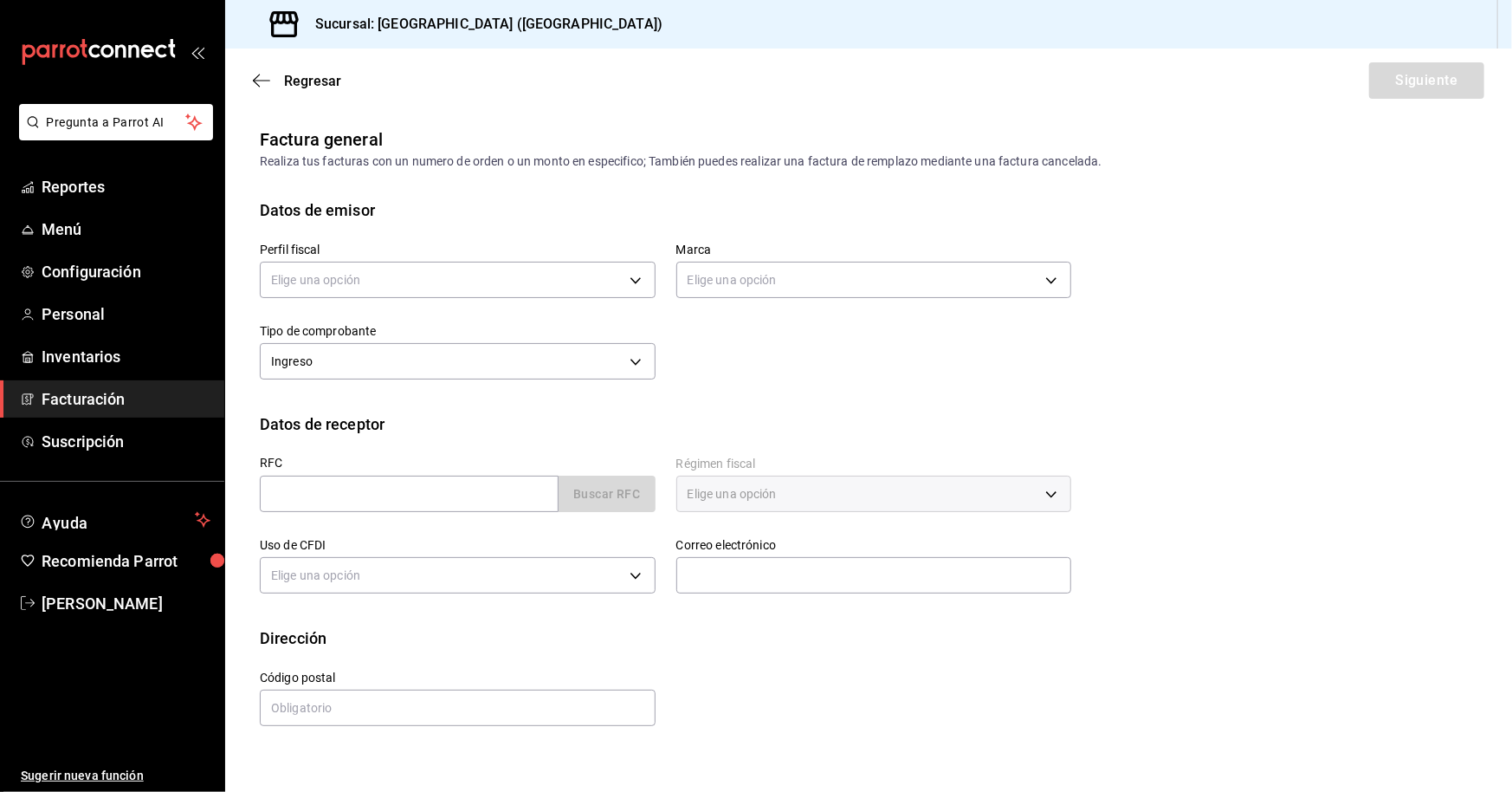
click at [95, 405] on span "Facturación" at bounding box center [125, 399] width 169 height 24
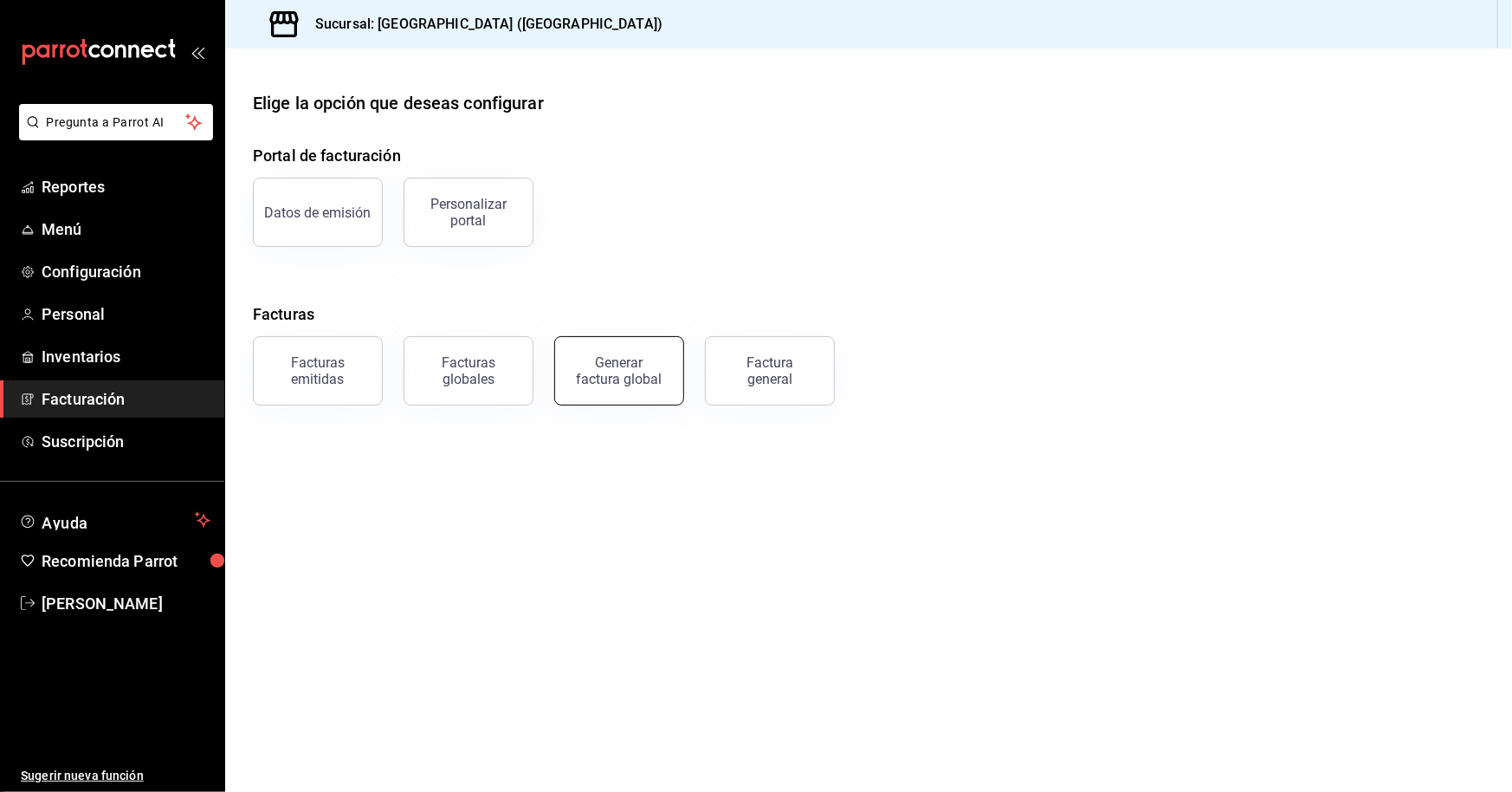
click at [645, 391] on button "Generar factura global" at bounding box center [619, 371] width 130 height 70
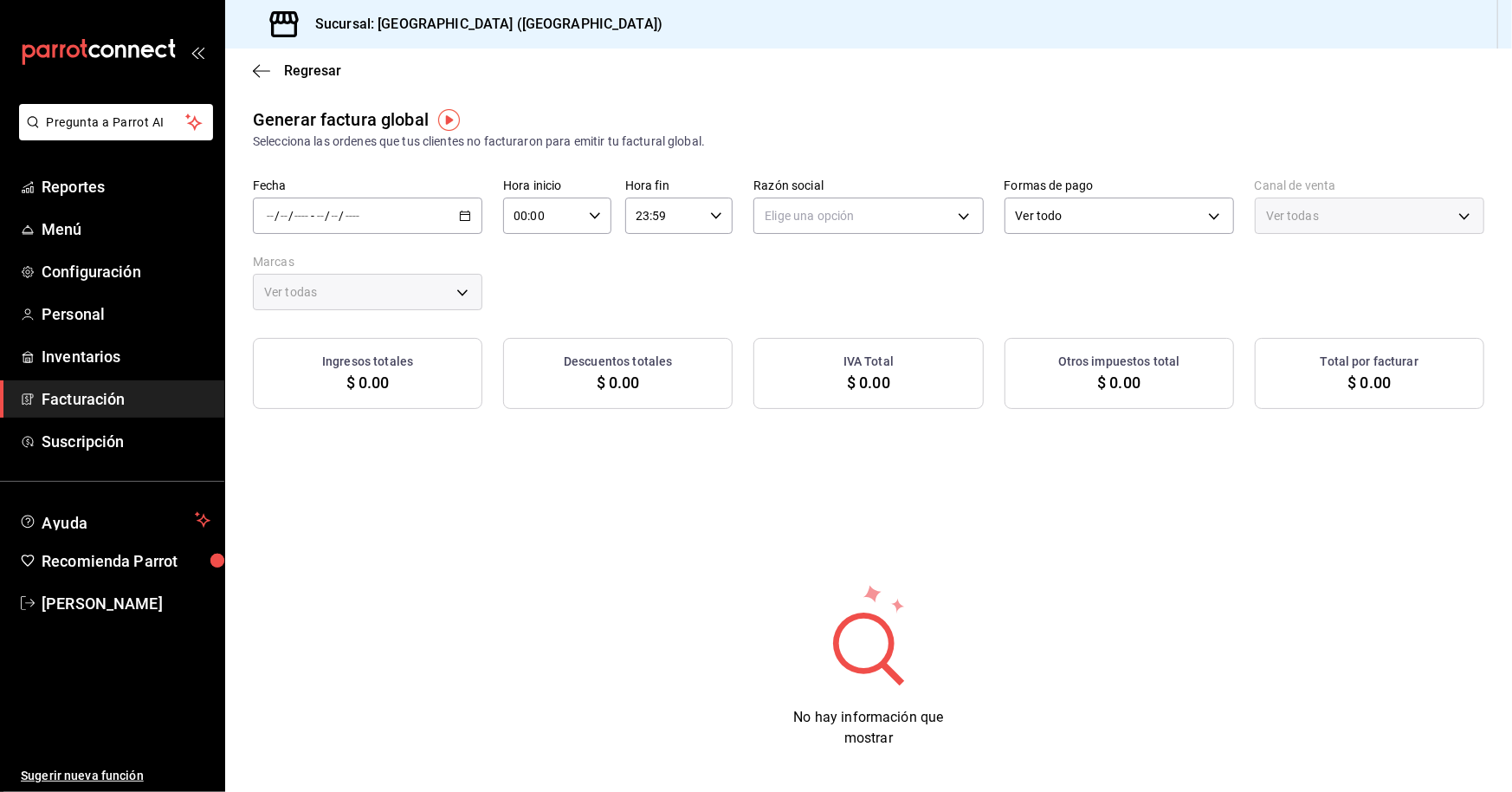
type input "PARROT,UBER_EATS,RAPPI,DIDI_FOOD,ONLINE"
click at [257, 70] on icon "button" at bounding box center [262, 72] width 18 height 16
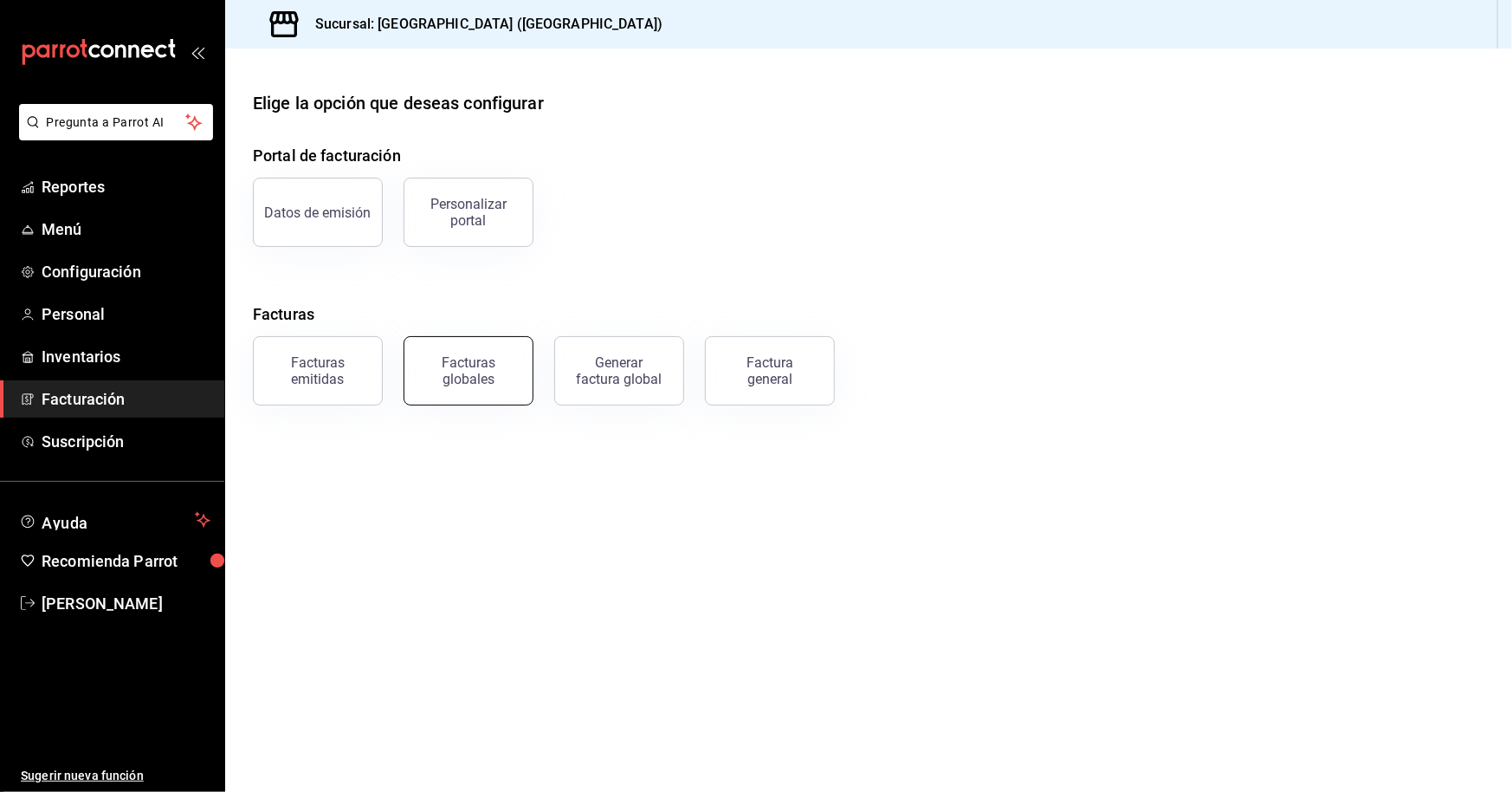
click at [489, 368] on div "Facturas globales" at bounding box center [468, 371] width 108 height 33
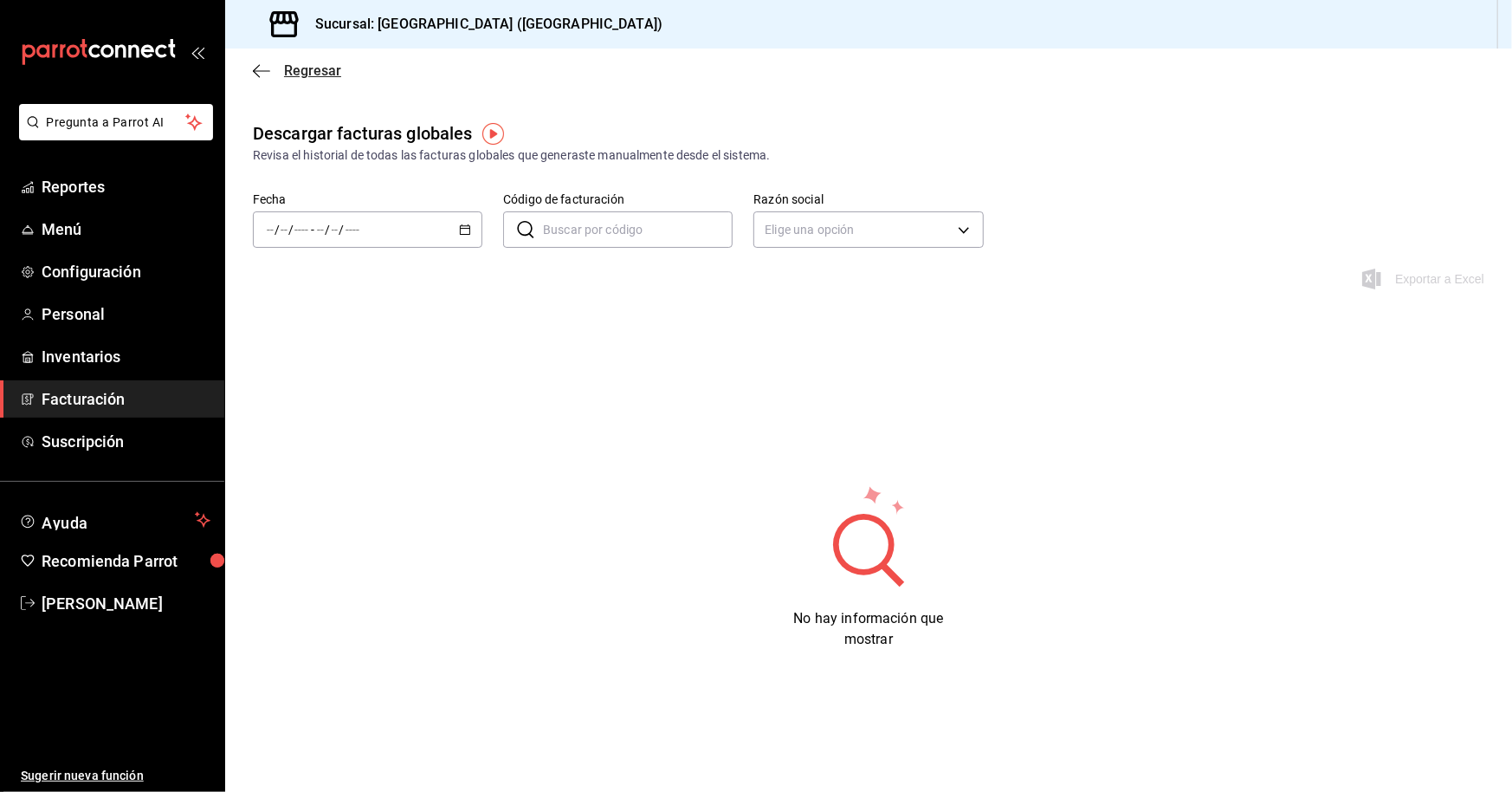
click at [264, 73] on icon "button" at bounding box center [262, 72] width 18 height 16
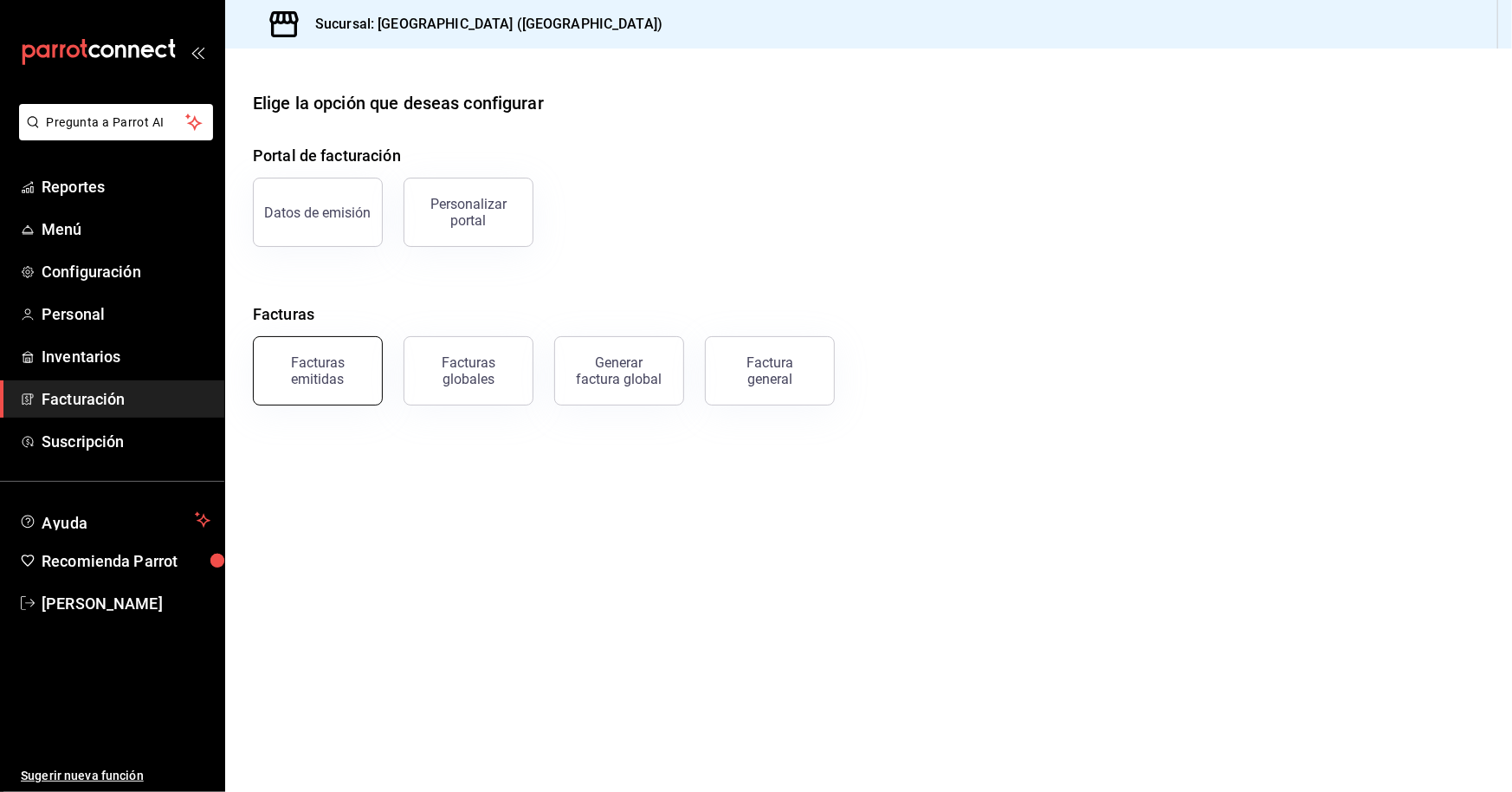
click at [320, 358] on div "Facturas emitidas" at bounding box center [318, 371] width 108 height 33
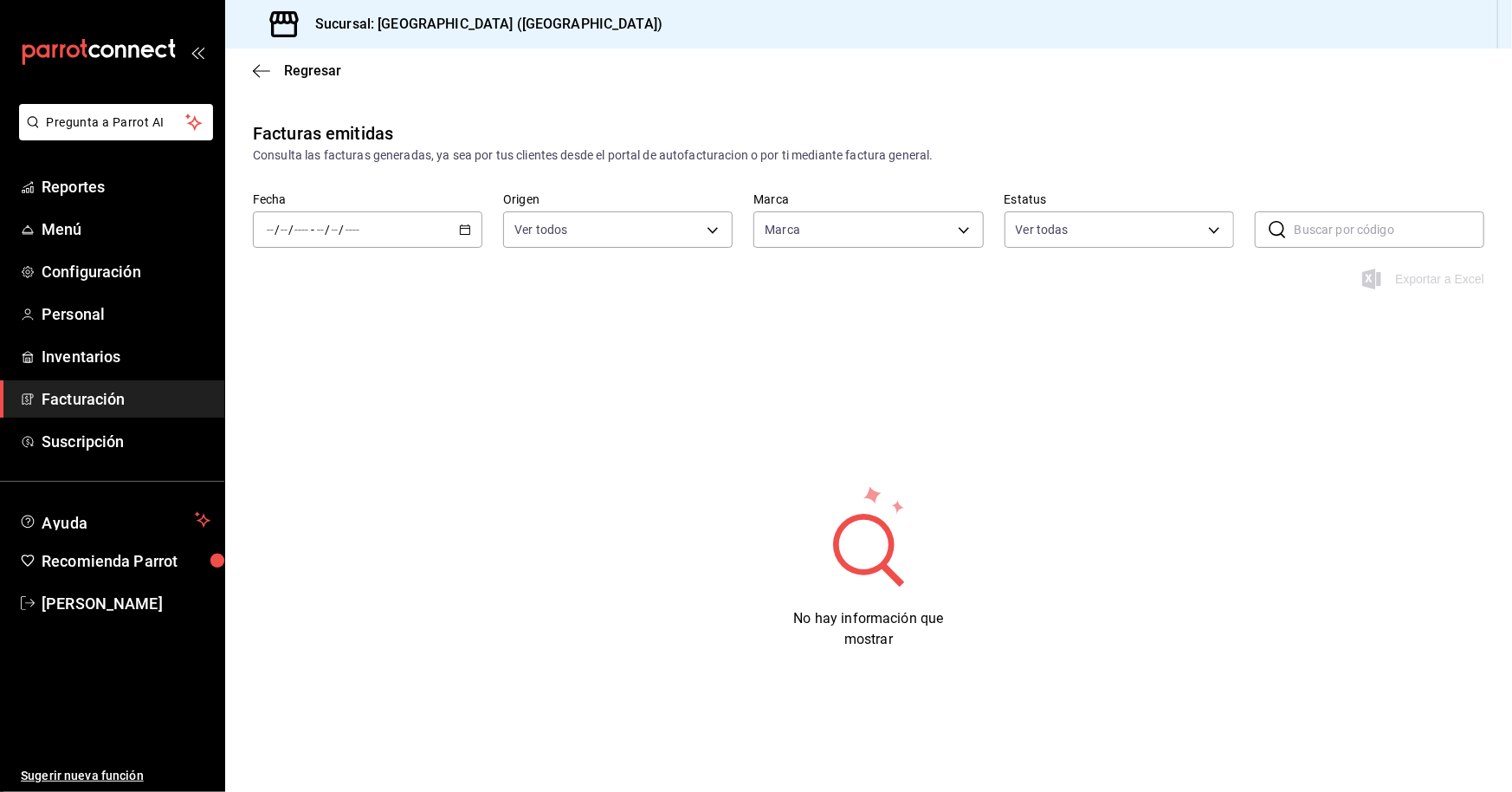
type input "78876d7d-d969-4c97-957f-d97bcaf374a8"
click at [405, 231] on div "/ / - / /" at bounding box center [367, 229] width 229 height 36
click at [377, 278] on span "Hoy" at bounding box center [334, 281] width 134 height 19
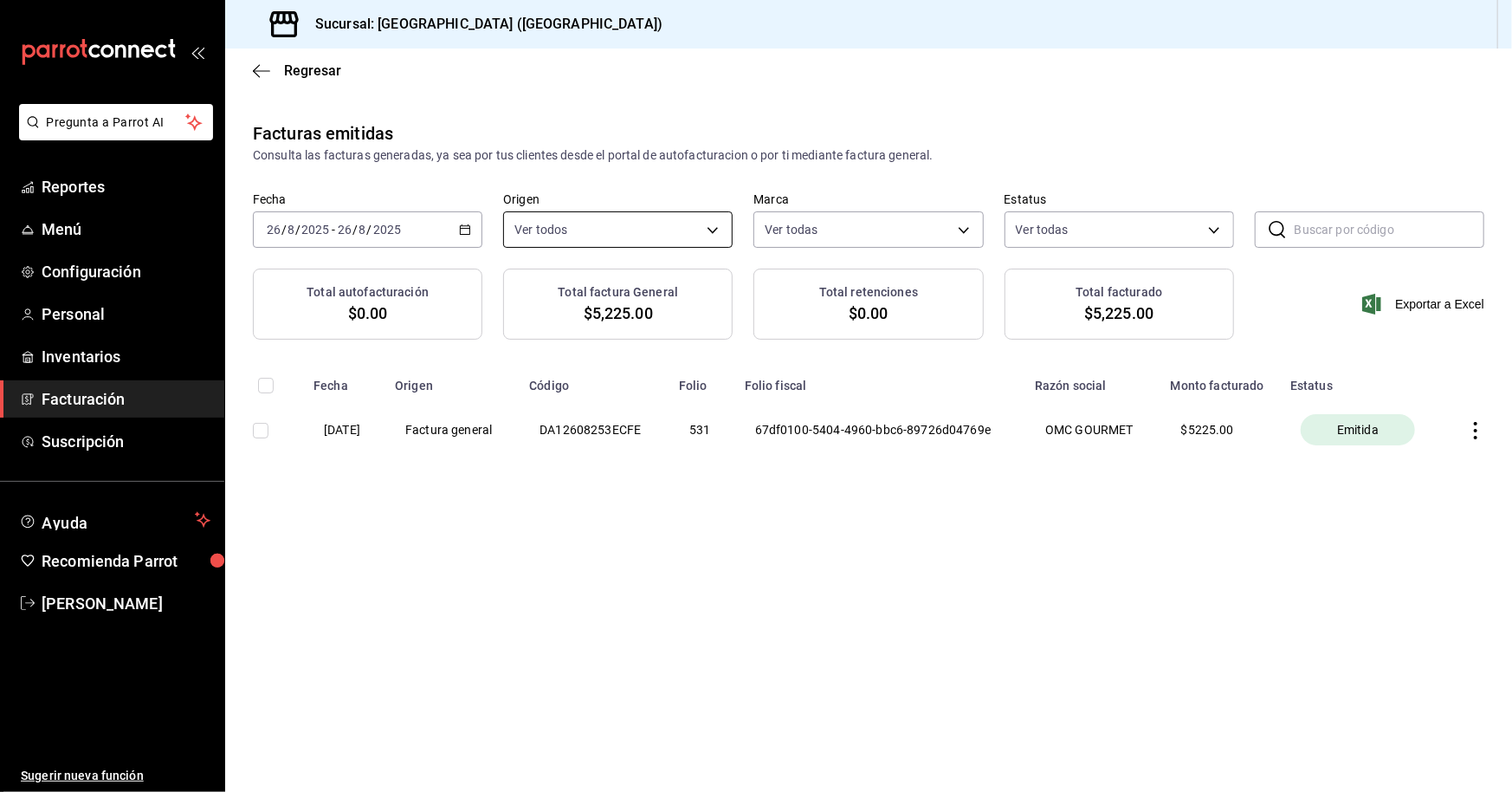
click at [632, 227] on body "Pregunta a Parrot AI Reportes Menú Configuración Personal Inventarios Facturaci…" at bounding box center [756, 396] width 1512 height 792
click at [840, 231] on div at bounding box center [756, 396] width 1512 height 792
click at [258, 72] on icon "button" at bounding box center [262, 72] width 18 height 16
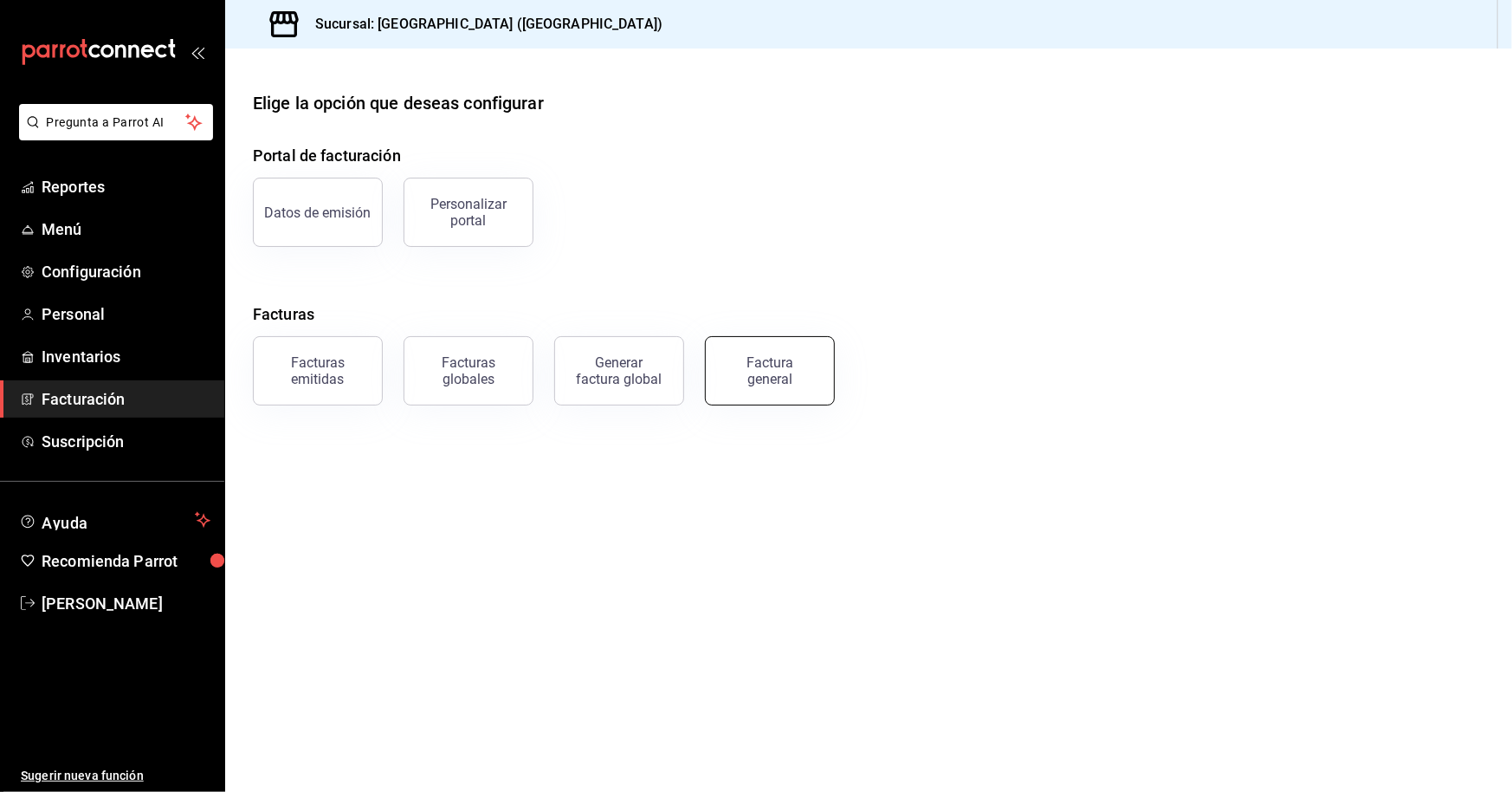
click at [743, 379] on div "Factura general" at bounding box center [770, 371] width 86 height 33
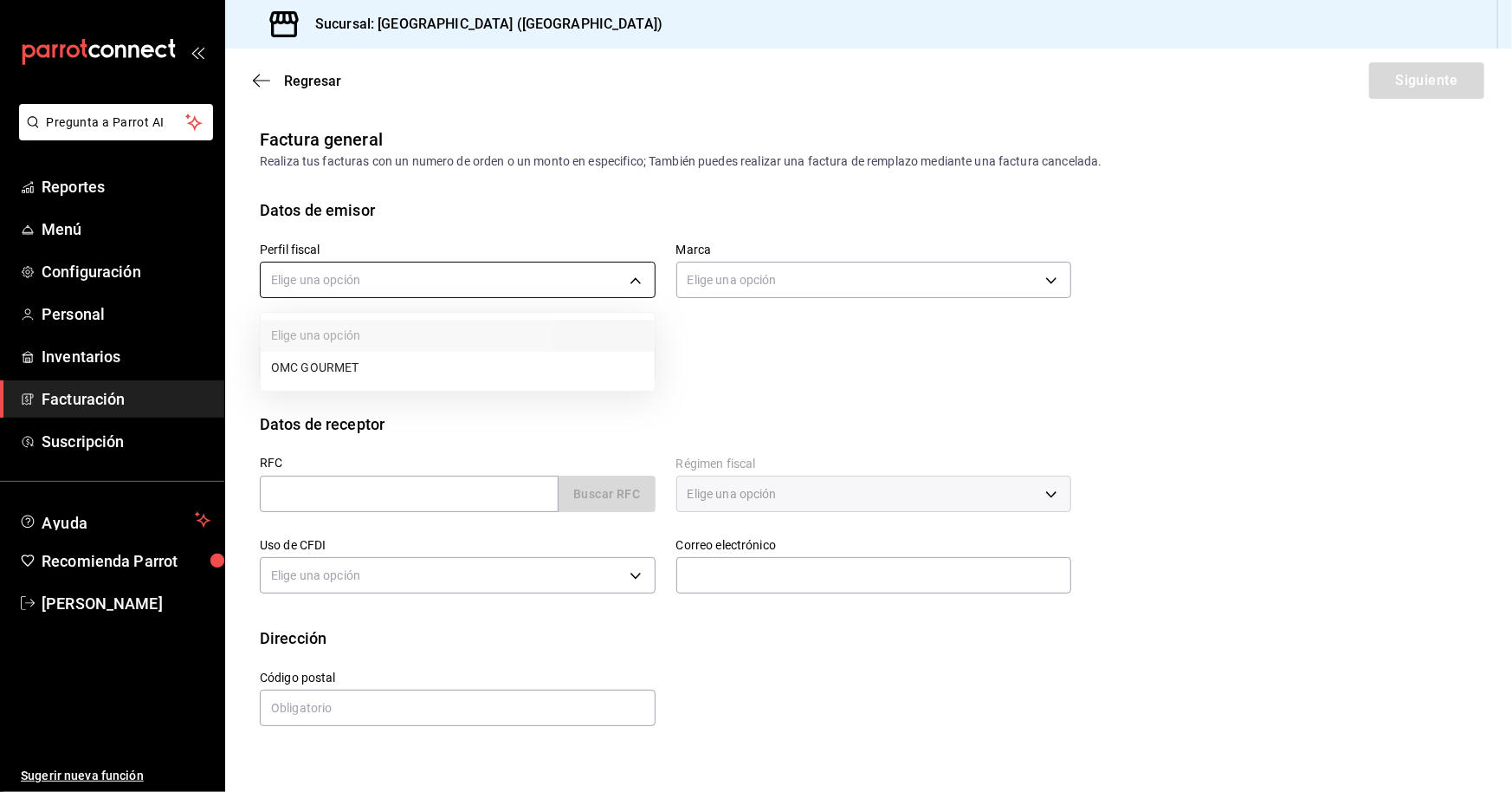
click at [506, 277] on body "Pregunta a Parrot AI Reportes Menú Configuración Personal Inventarios Facturaci…" at bounding box center [756, 396] width 1512 height 792
click at [511, 354] on li "OMC GOURMET" at bounding box center [458, 368] width 394 height 32
type input "46af66a3-9ef9-469f-9491-2c4bb9ef7882"
type input "78876d7d-d969-4c97-957f-d97bcaf374a8"
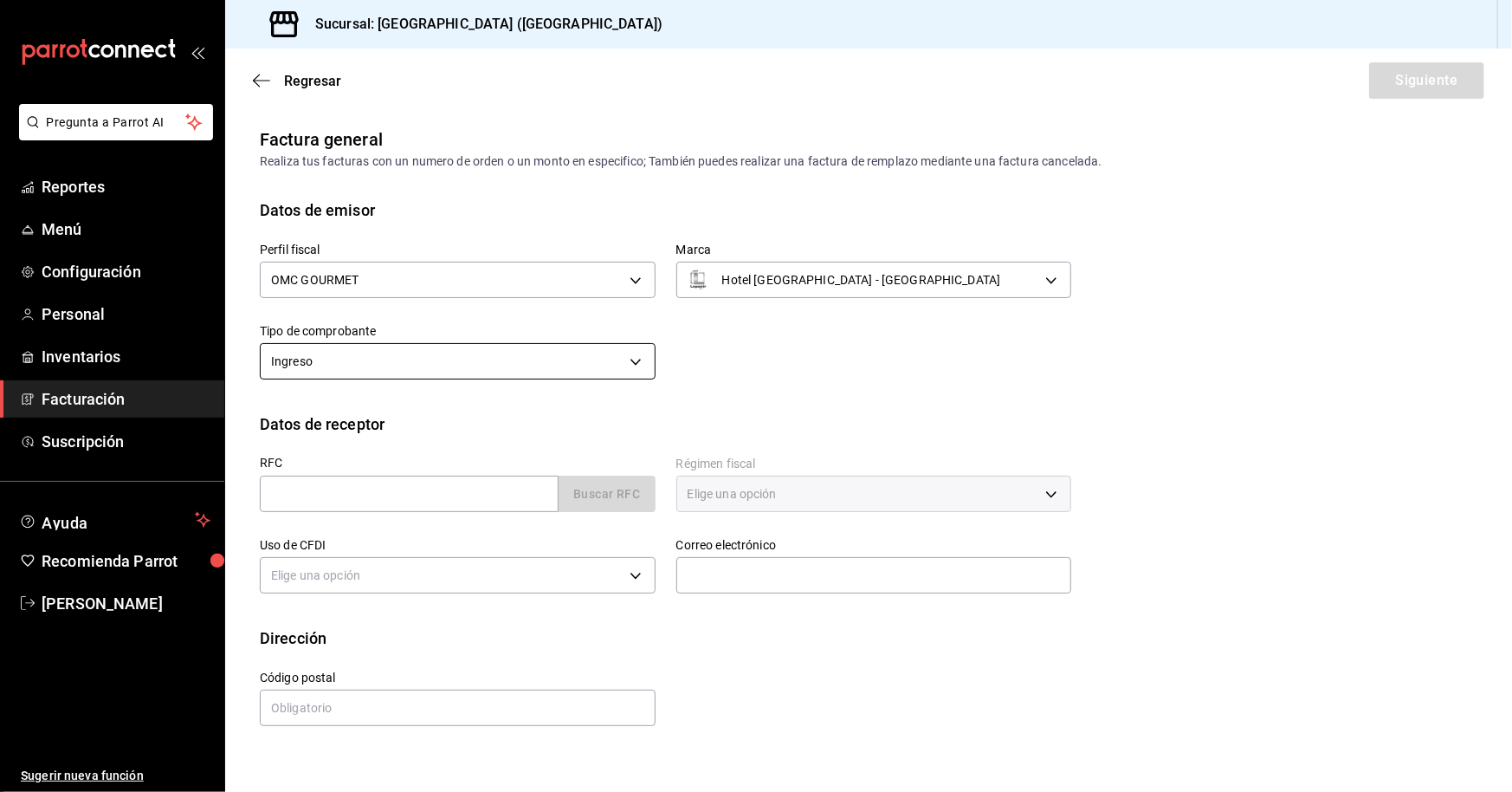
click at [488, 367] on body "Pregunta a Parrot AI Reportes Menú Configuración Personal Inventarios Facturaci…" at bounding box center [756, 396] width 1512 height 792
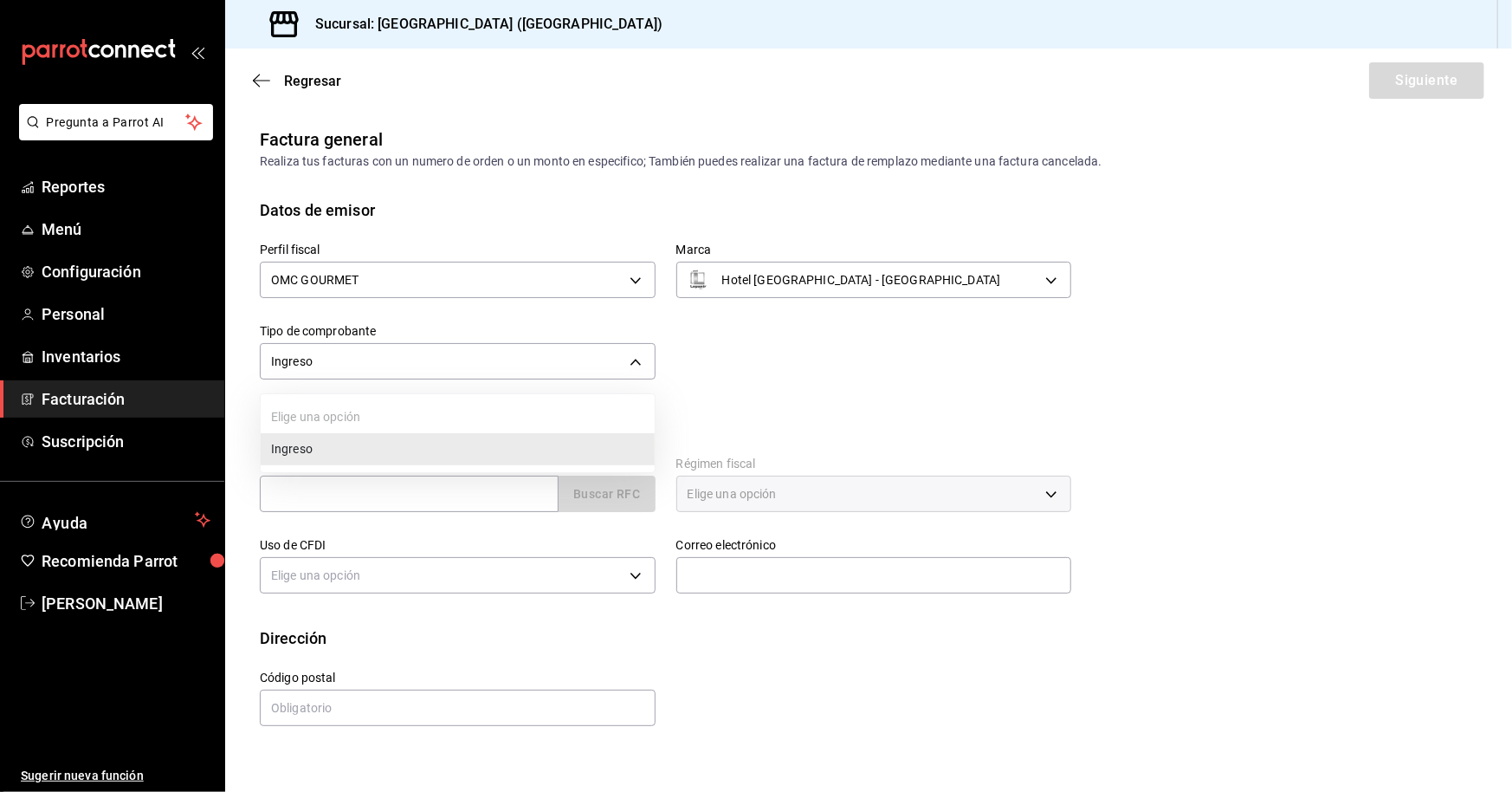
click at [476, 440] on li "Ingreso" at bounding box center [458, 449] width 394 height 32
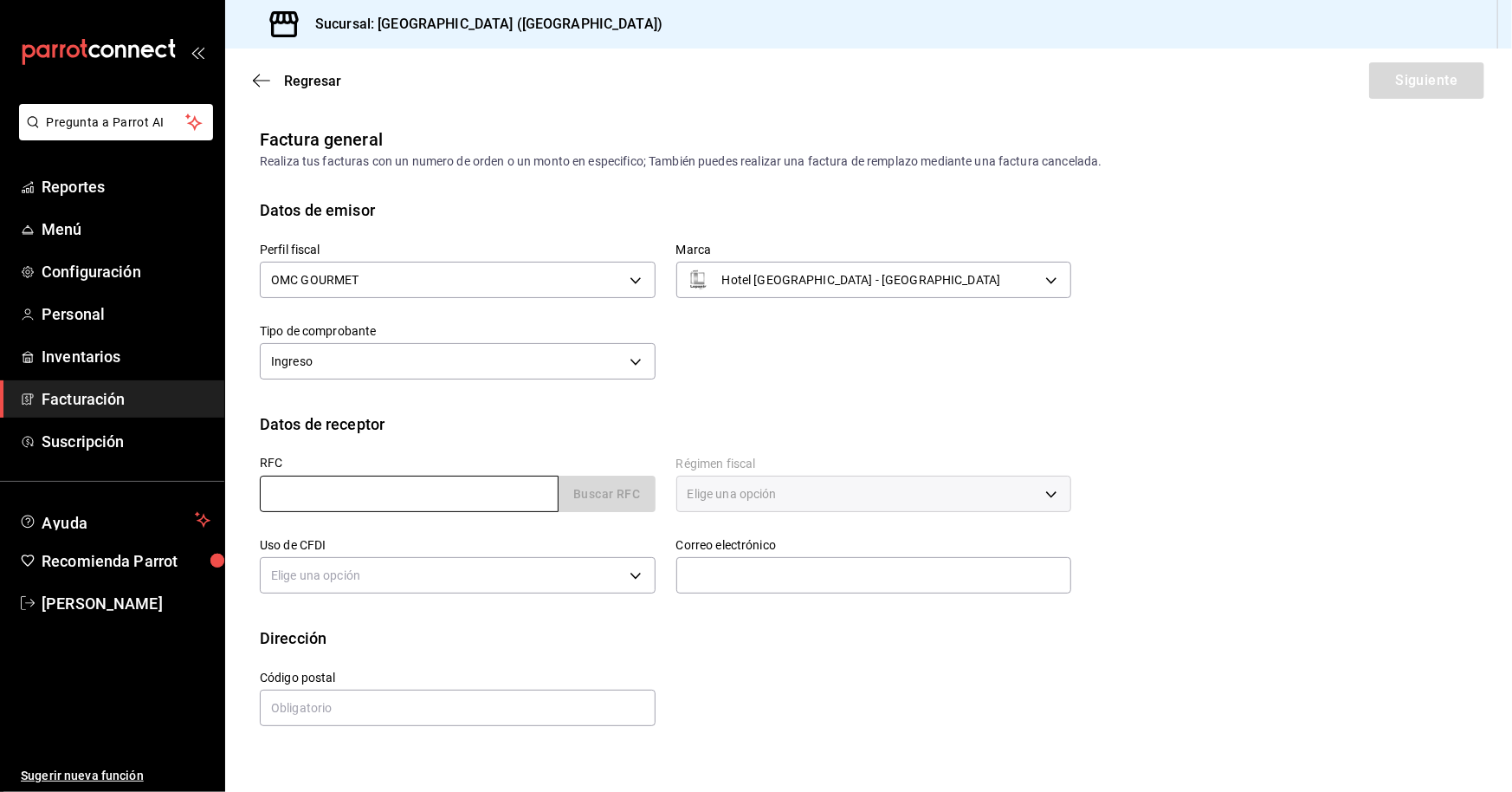
click at [441, 481] on input "text" at bounding box center [409, 493] width 299 height 36
paste input "EAVC6005075NA"
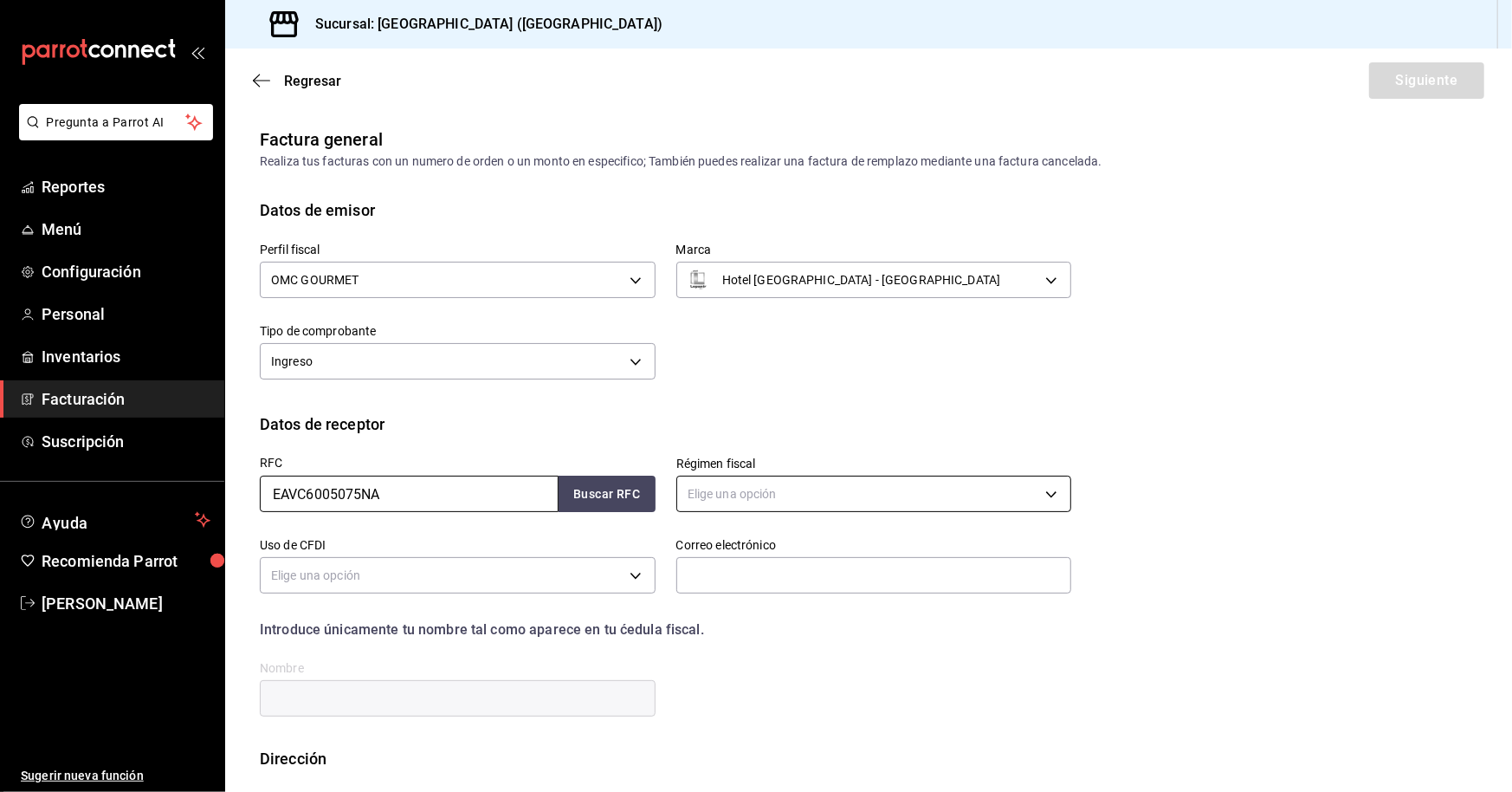
type input "EAVC6005075NA"
click at [766, 495] on body "Pregunta a Parrot AI Reportes Menú Configuración Personal Inventarios Facturaci…" at bounding box center [756, 396] width 1512 height 792
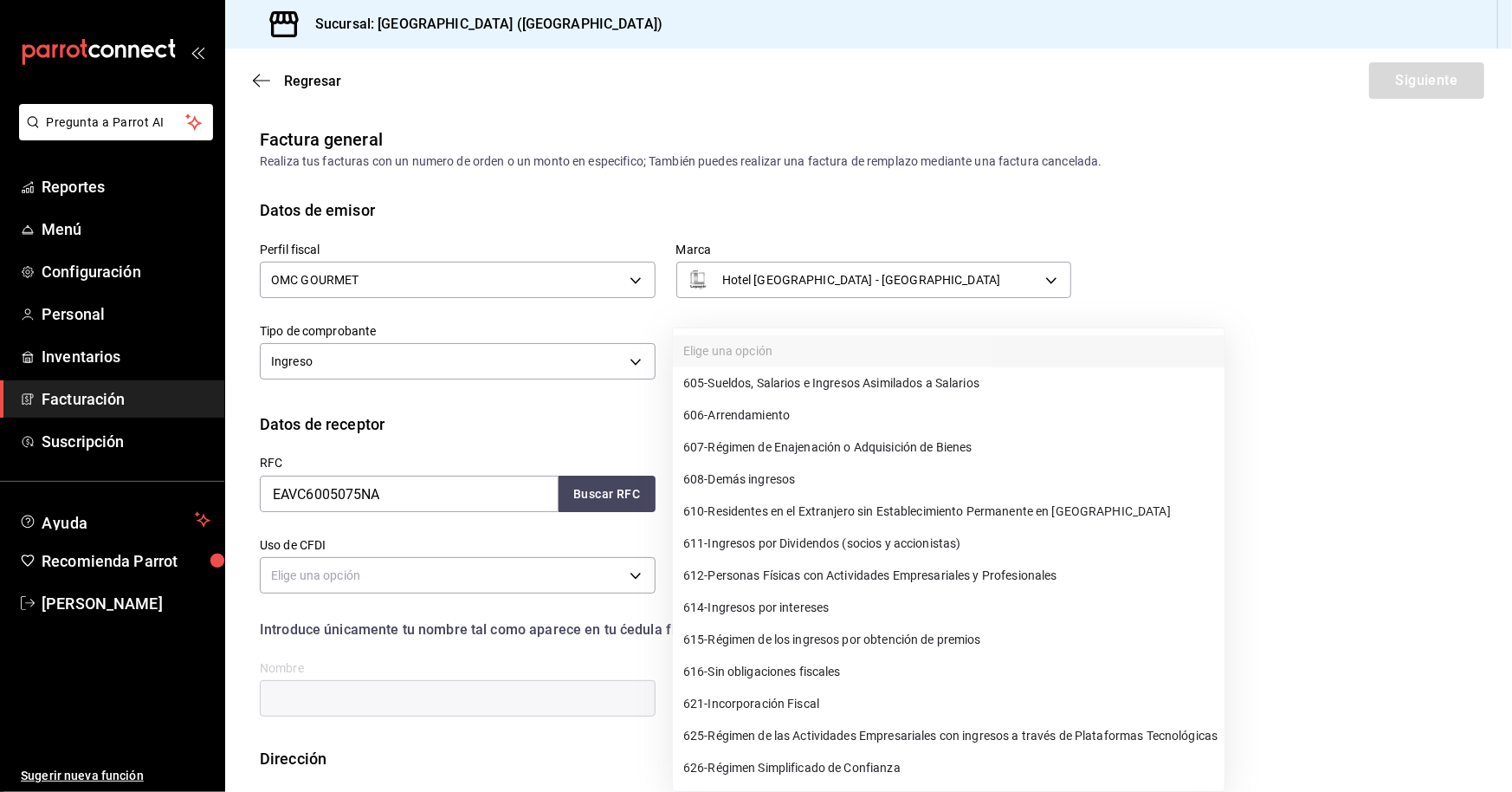
click at [867, 511] on span "610 - Residentes en el Extranjero sin Establecimiento Permanente en México" at bounding box center [927, 512] width 488 height 19
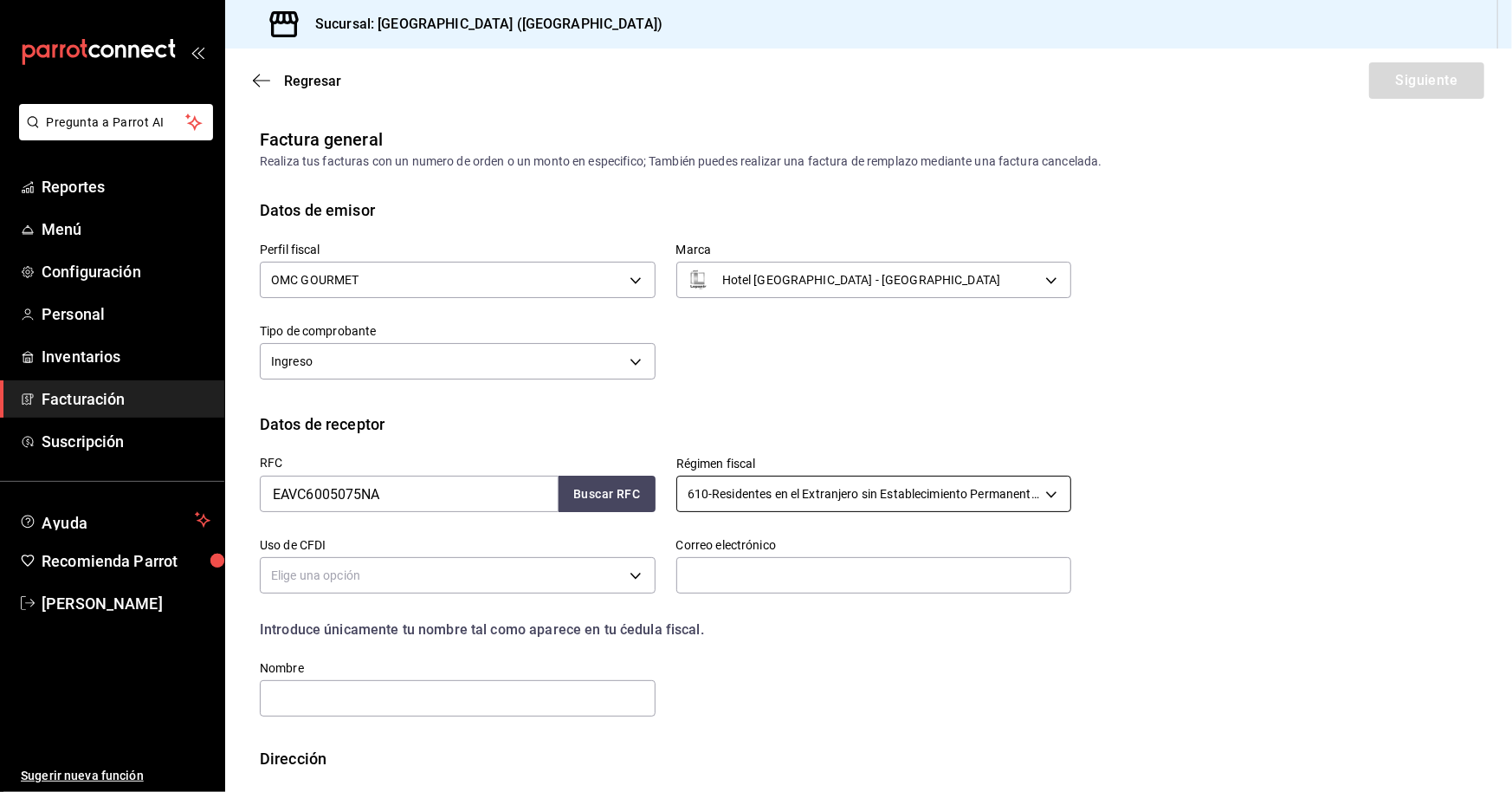
click at [867, 480] on body "Pregunta a Parrot AI Reportes Menú Configuración Personal Inventarios Facturaci…" at bounding box center [756, 396] width 1512 height 792
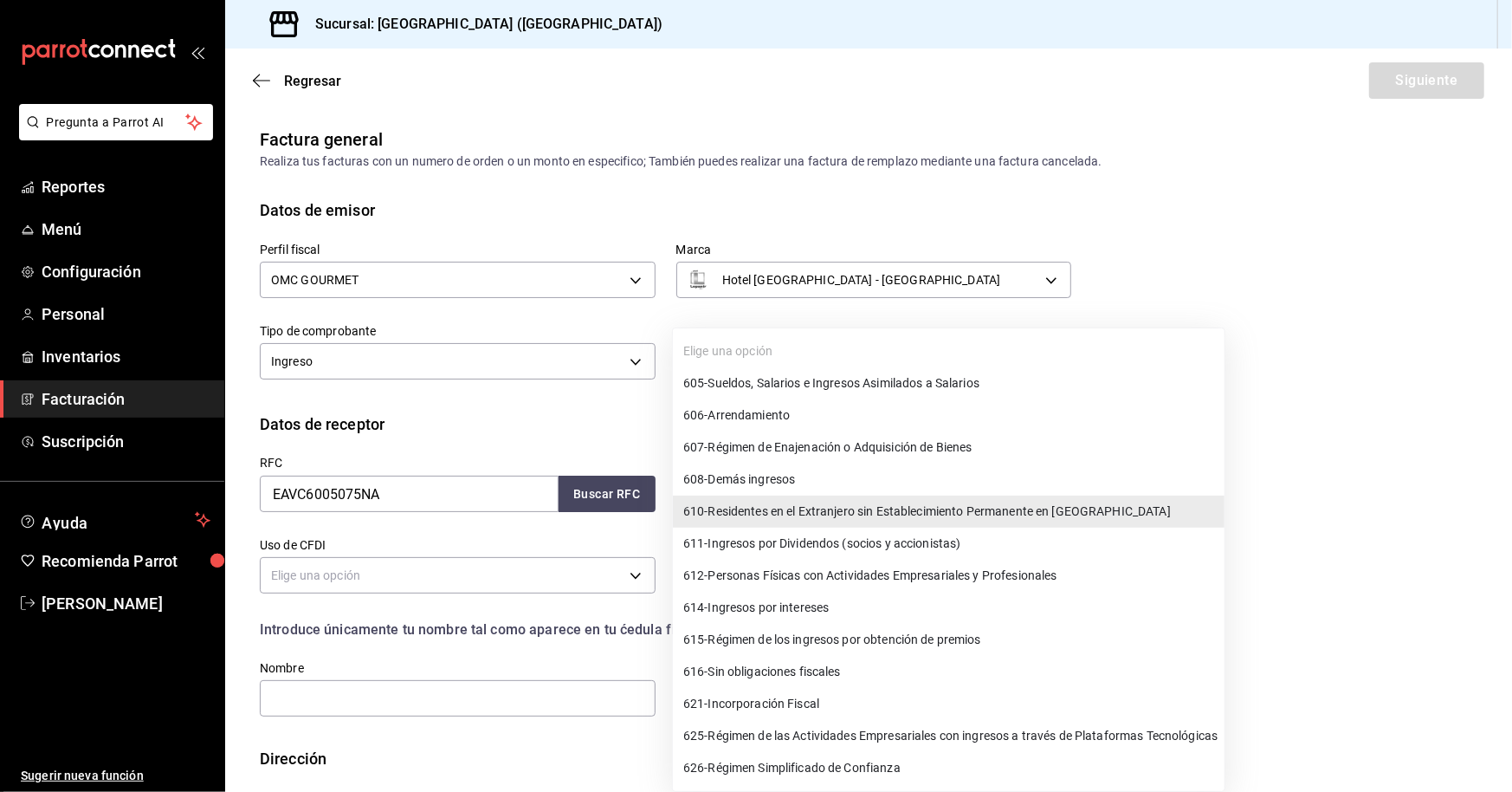
click at [896, 570] on span "612 - Personas Físicas con Actividades Empresariales y Profesionales" at bounding box center [870, 575] width 374 height 19
type input "612"
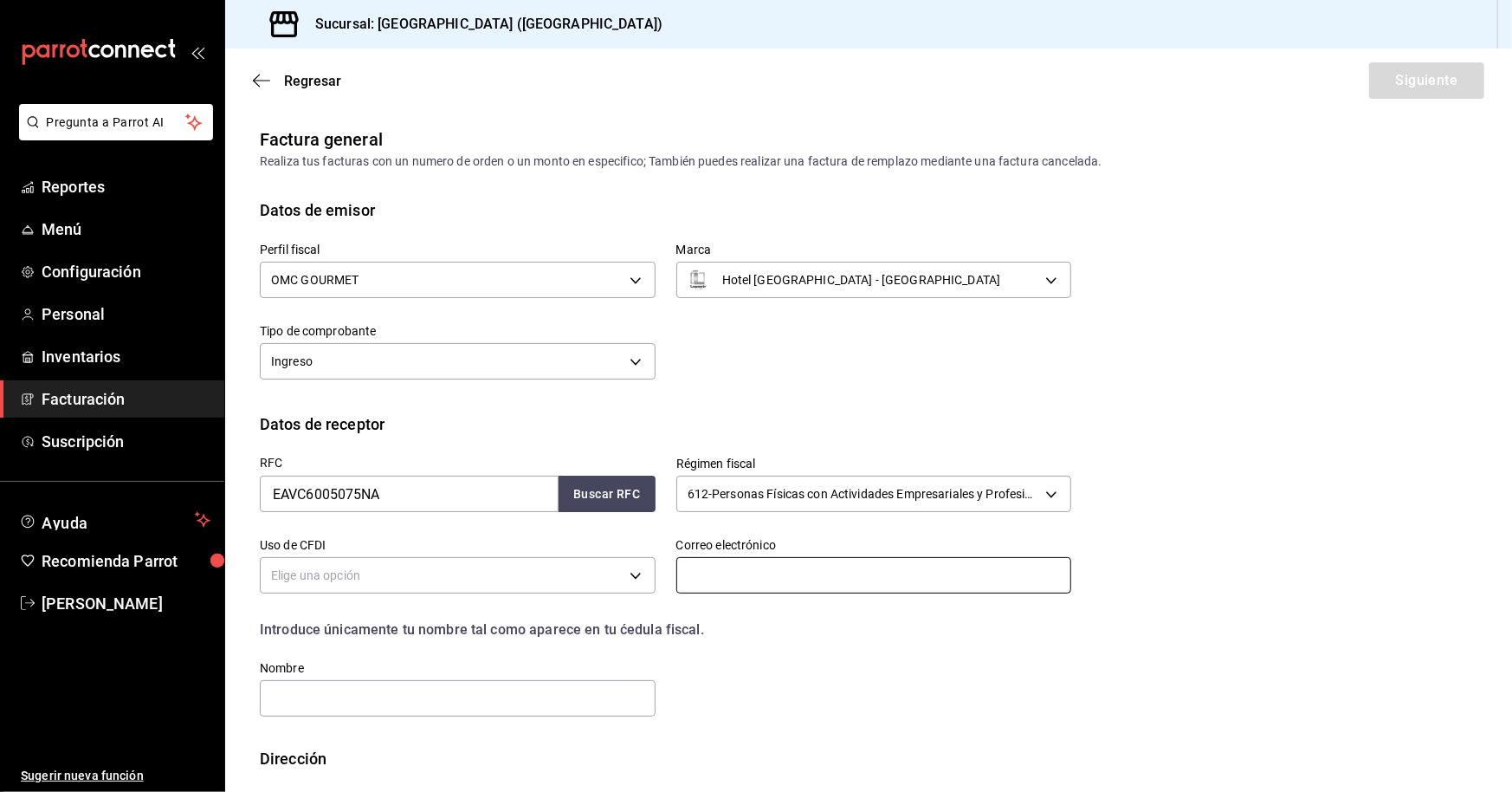
click at [707, 590] on input "text" at bounding box center [874, 574] width 396 height 36
type input "[EMAIL_ADDRESS][DOMAIN_NAME]"
click at [446, 576] on body "Pregunta a Parrot AI Reportes Menú Configuración Personal Inventarios Facturaci…" at bounding box center [756, 396] width 1512 height 792
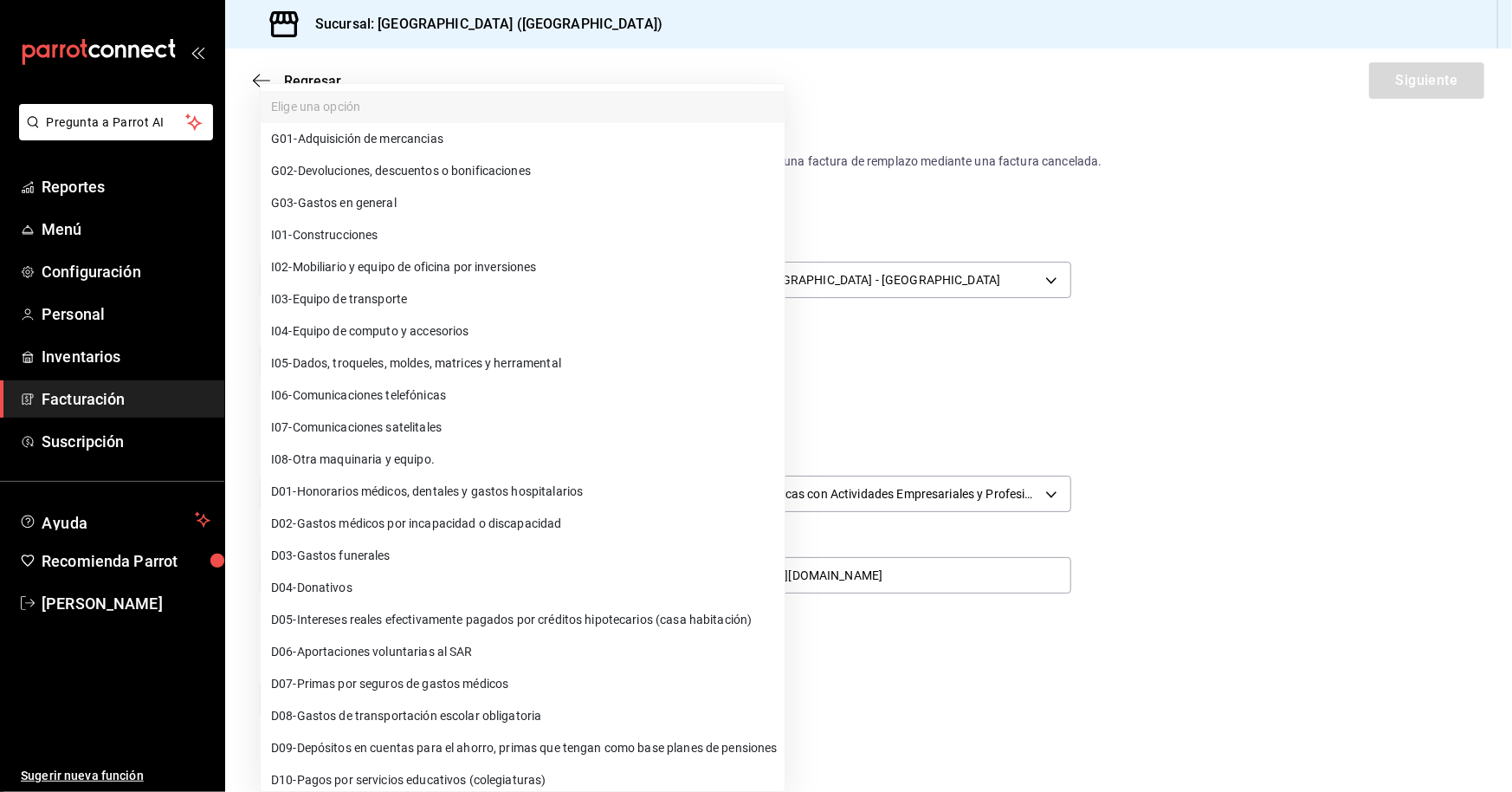
click at [391, 195] on span "G03 - Gastos en general" at bounding box center [334, 203] width 125 height 19
type input "G03"
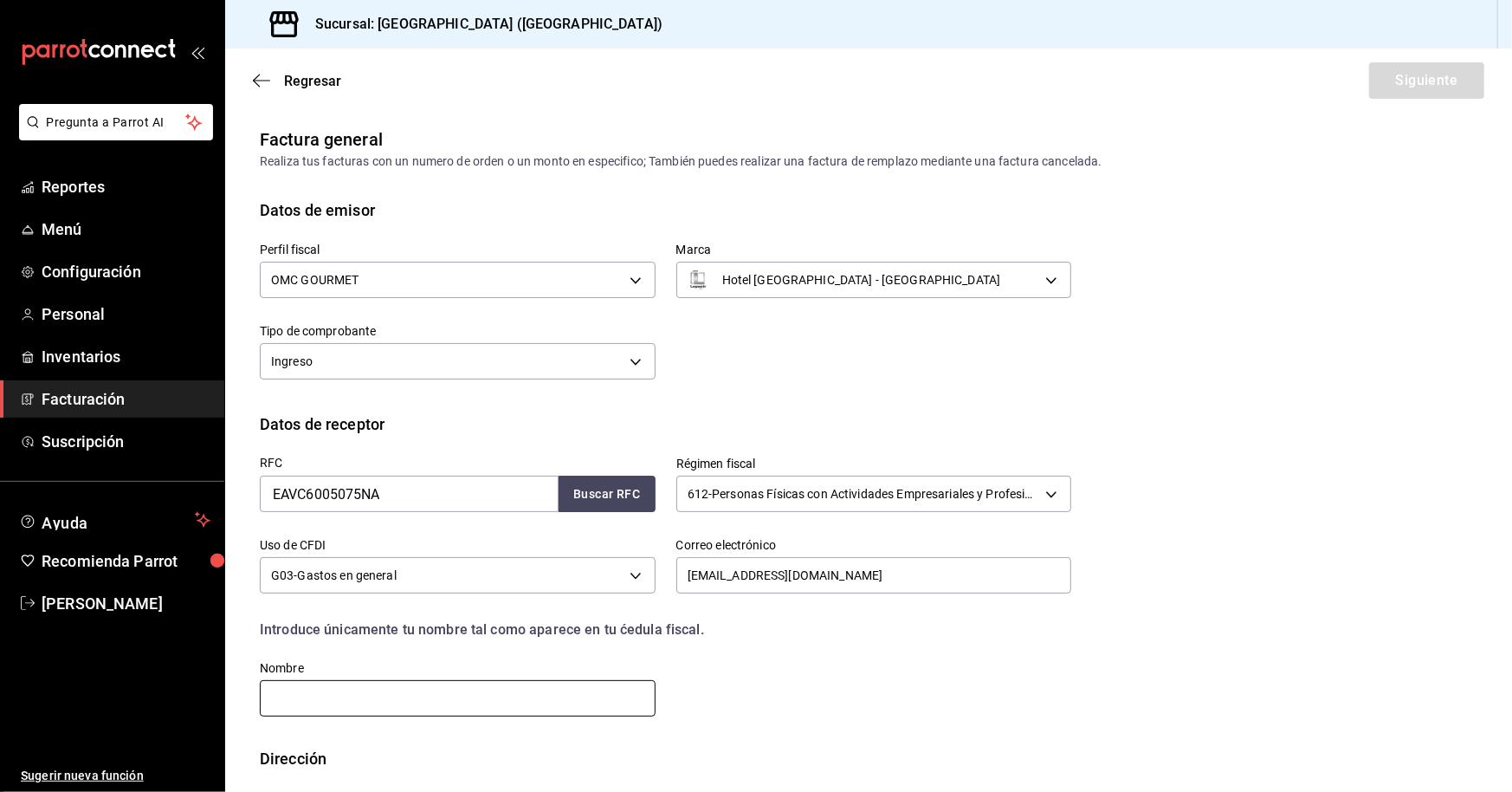
click at [337, 697] on input "text" at bounding box center [458, 698] width 396 height 36
type input "[PERSON_NAME]"
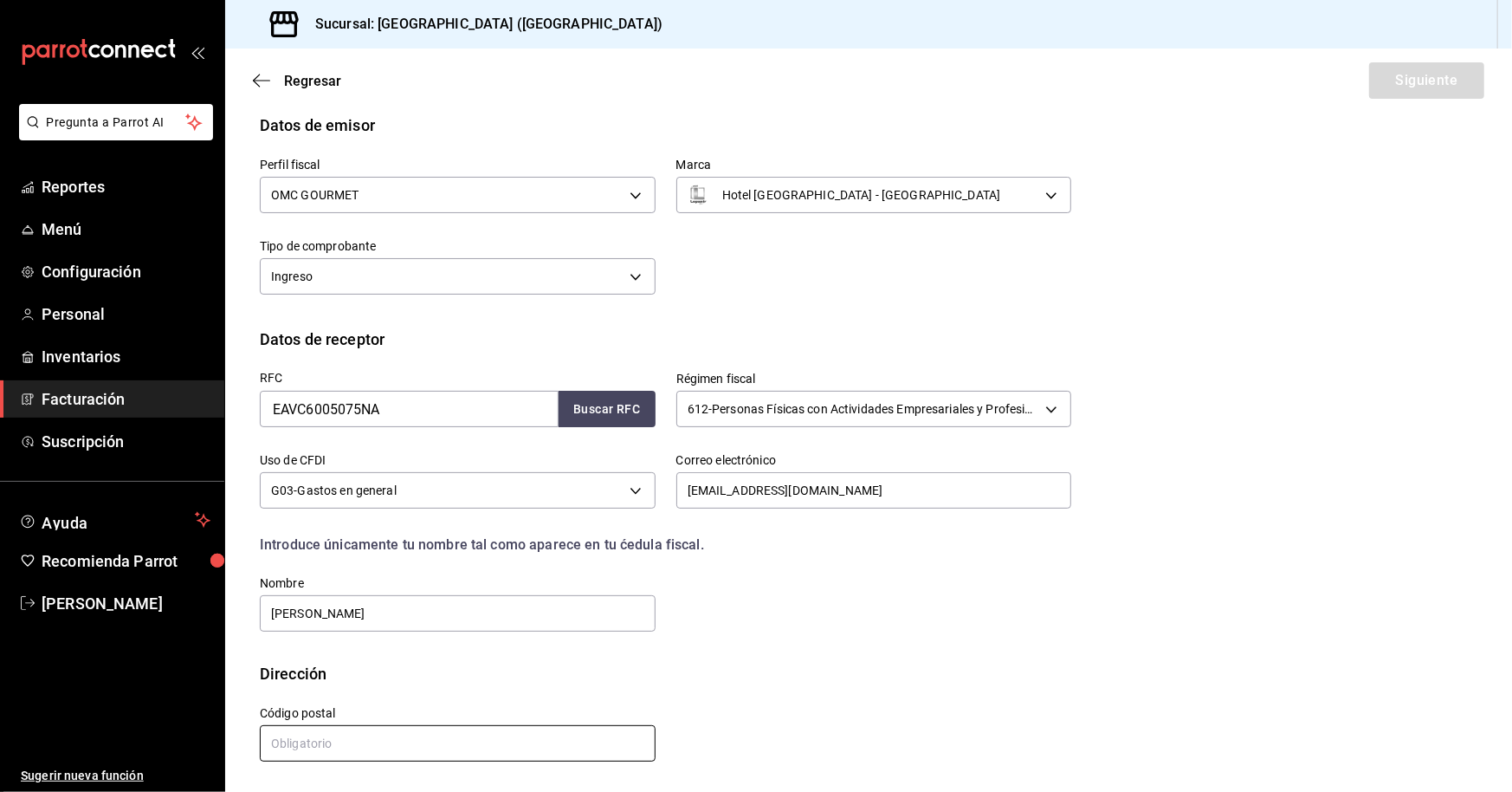
click at [424, 749] on input "text" at bounding box center [458, 743] width 396 height 36
type input "20199"
click at [1433, 68] on button "Siguiente" at bounding box center [1427, 80] width 116 height 36
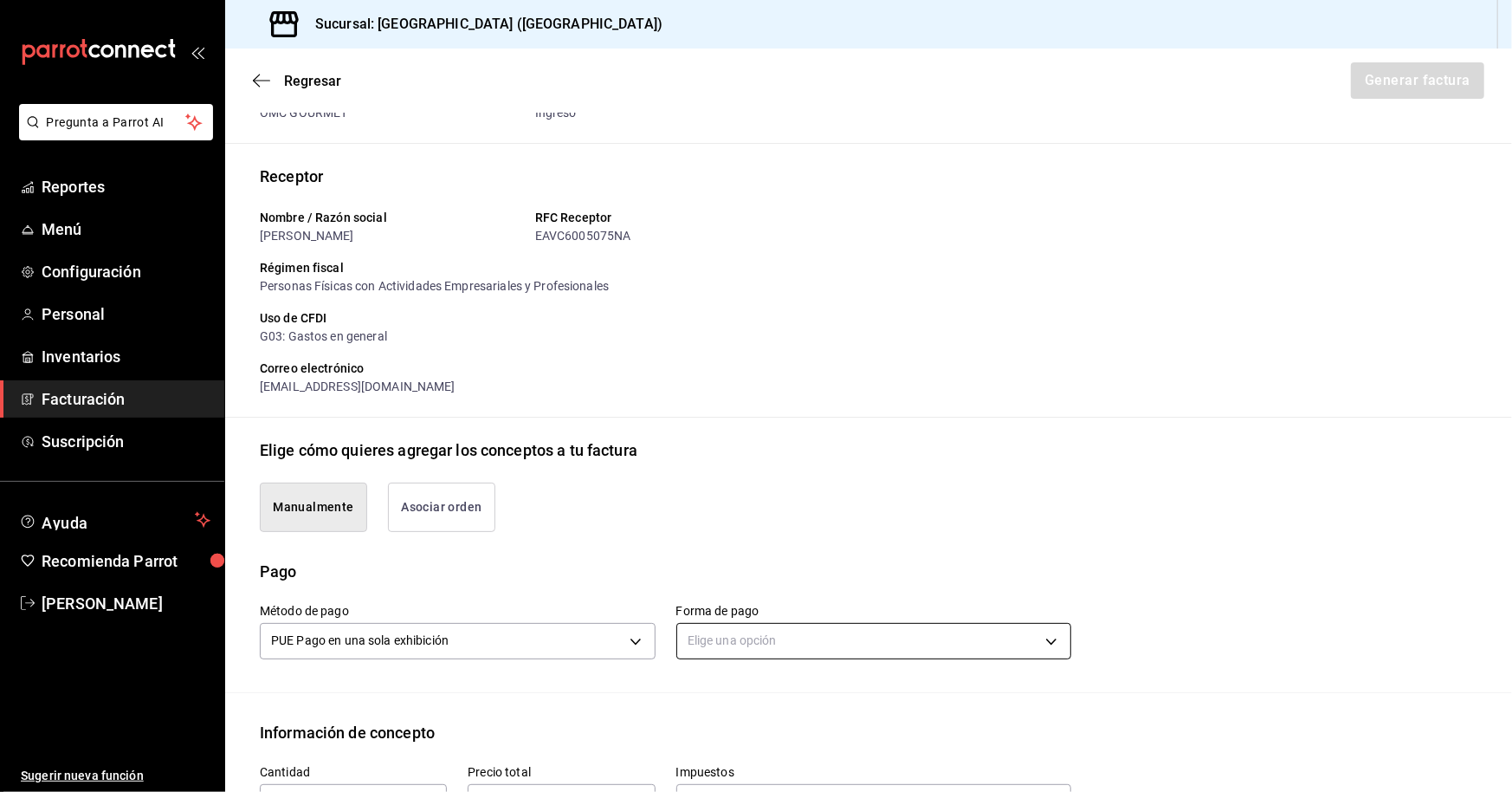
click at [766, 637] on body "Pregunta a Parrot AI Reportes Menú Configuración Personal Inventarios Facturaci…" at bounding box center [756, 396] width 1512 height 792
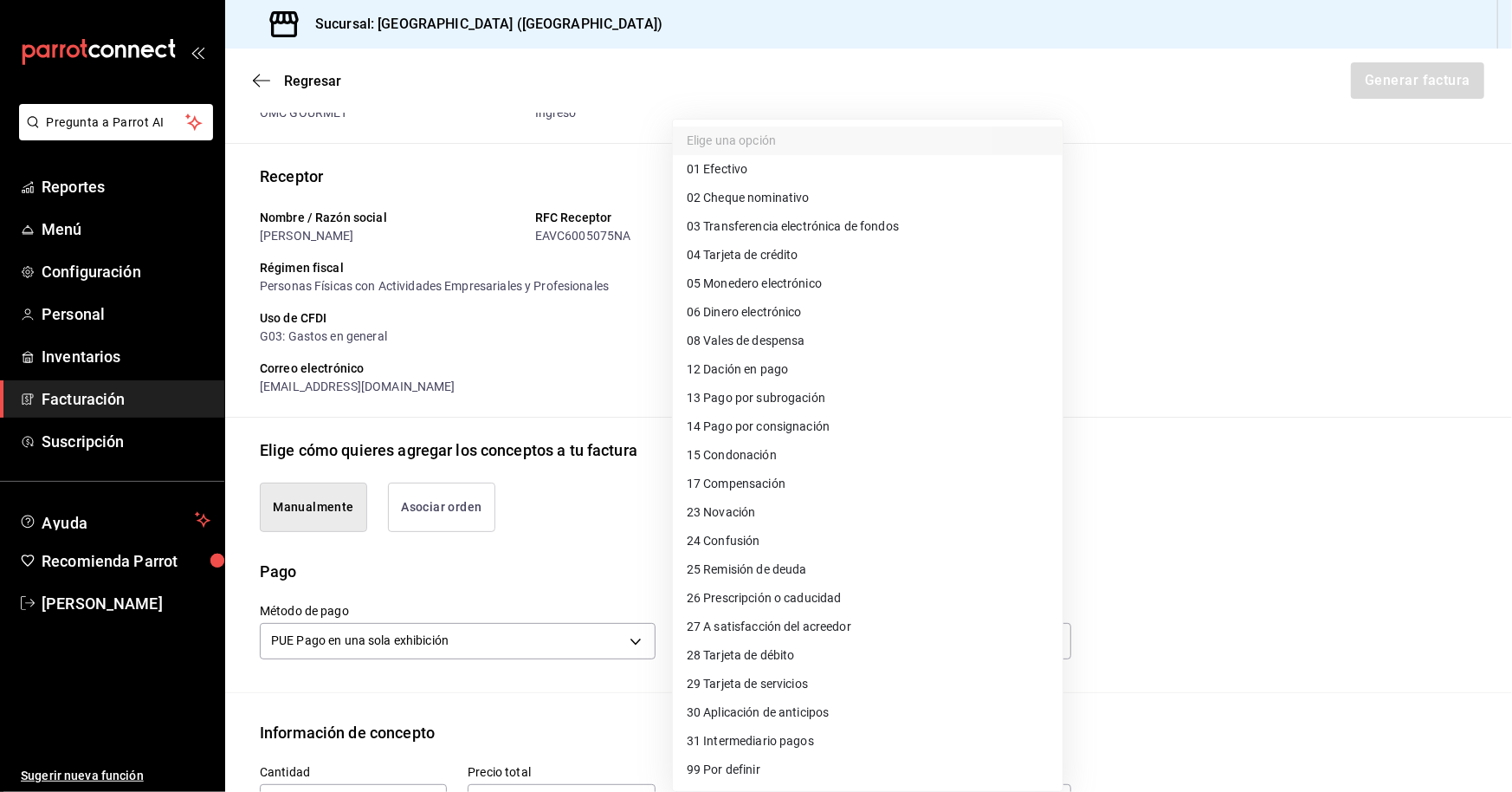
click at [766, 173] on li "01 Efectivo" at bounding box center [868, 169] width 390 height 28
type input "01"
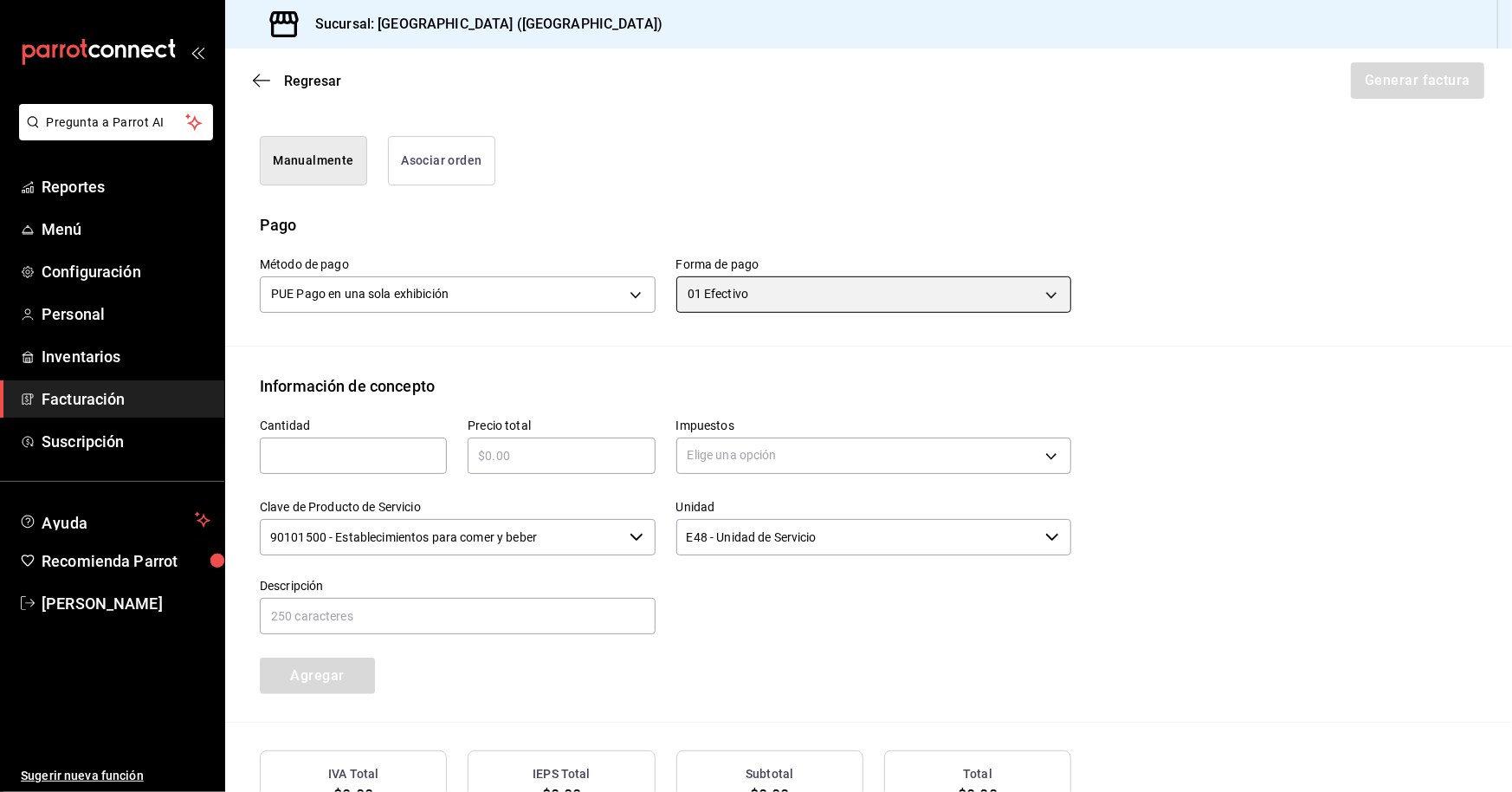
scroll to position [519, 0]
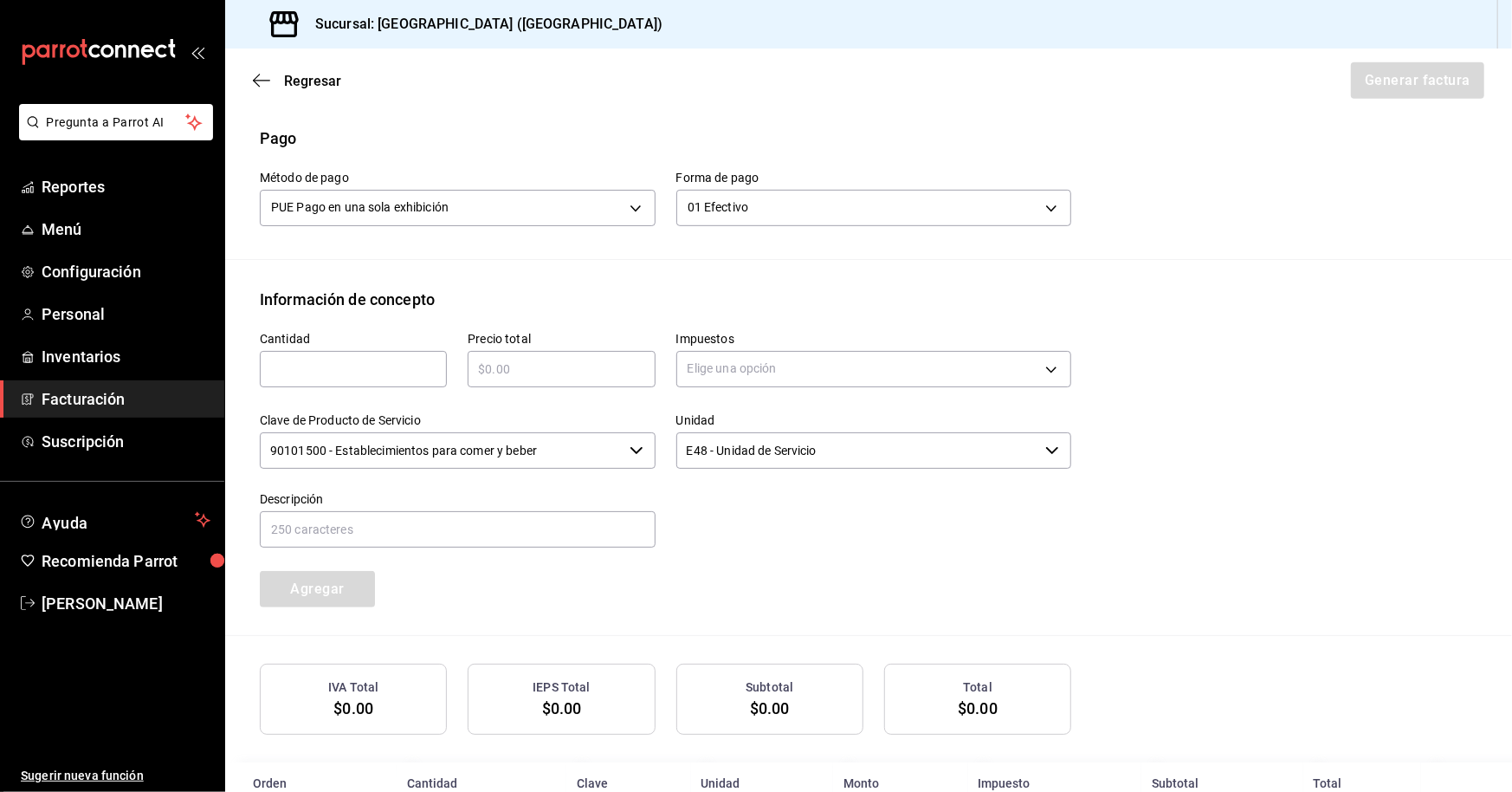
click at [376, 368] on input "text" at bounding box center [353, 369] width 187 height 21
type input "1"
click at [605, 359] on input "text" at bounding box center [561, 369] width 187 height 21
type input "$195"
click at [899, 364] on body "Pregunta a Parrot AI Reportes Menú Configuración Personal Inventarios Facturaci…" at bounding box center [756, 396] width 1512 height 792
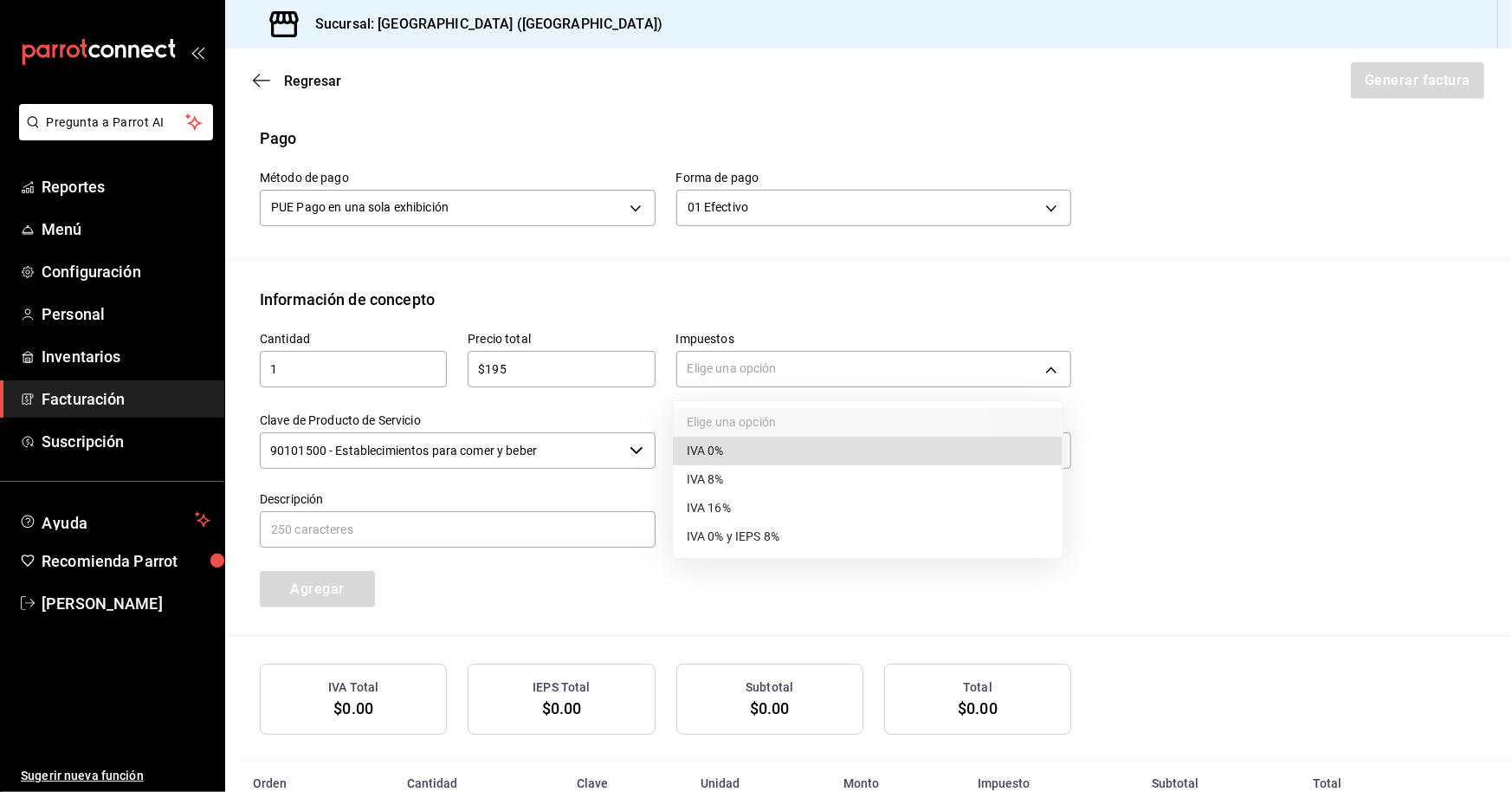
click at [721, 507] on span "IVA 16%" at bounding box center [708, 508] width 44 height 19
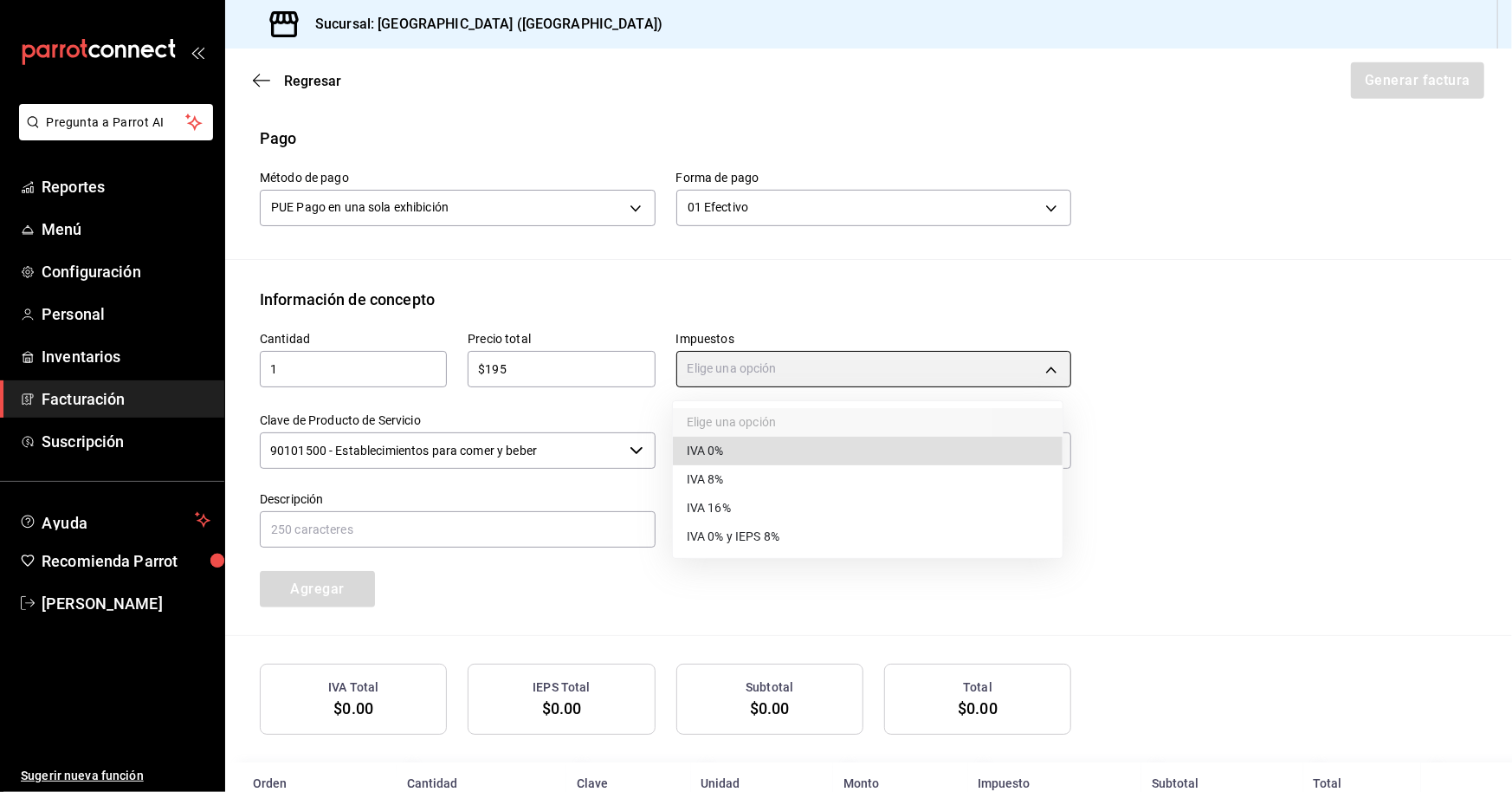
type input "IVA_16"
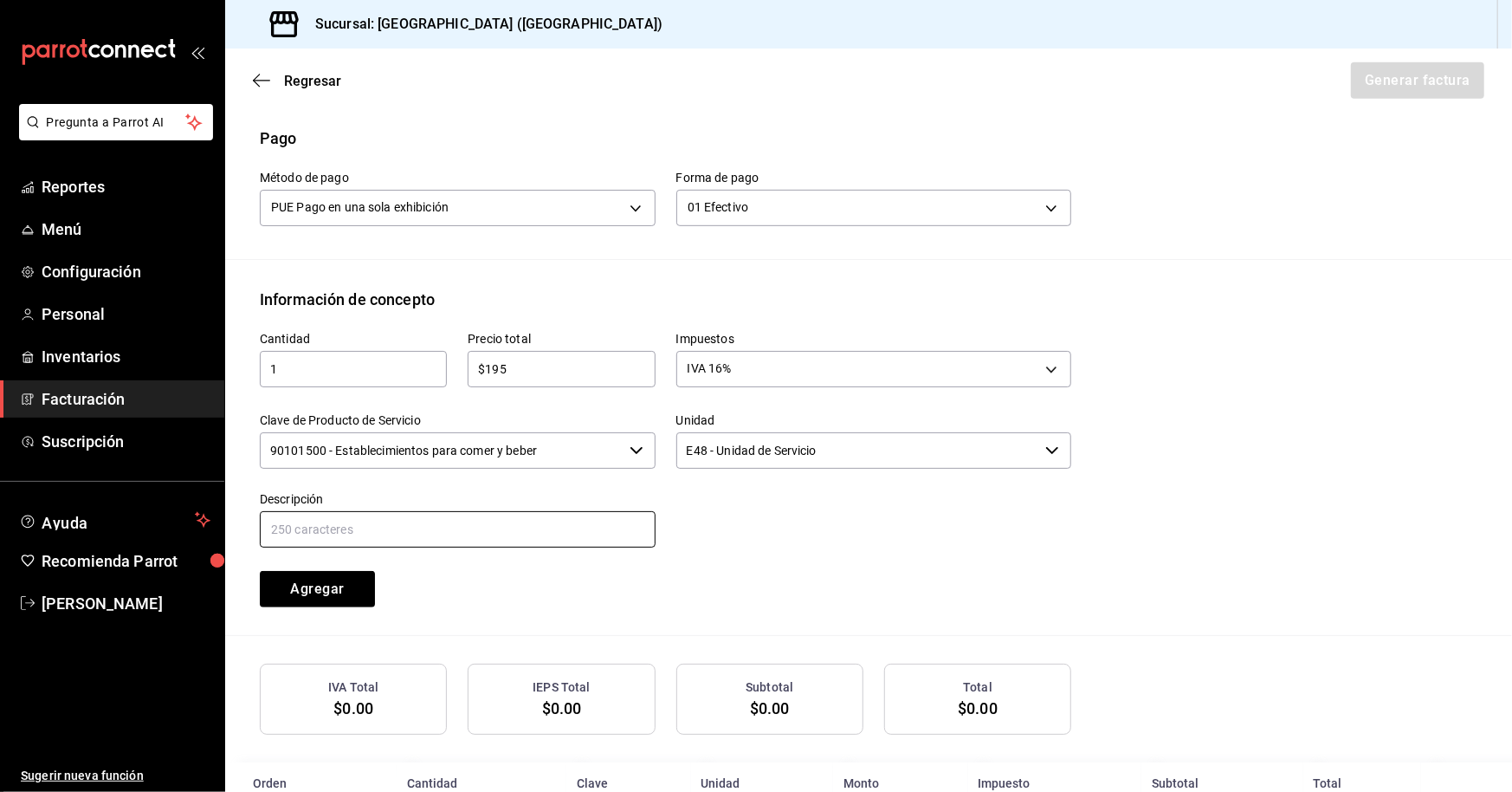
click at [529, 523] on input "text" at bounding box center [458, 528] width 396 height 36
click at [283, 525] on input "40 DESAYUNOS CONGRESO NACIONAL AGRAVIO, CNC" at bounding box center [458, 528] width 396 height 36
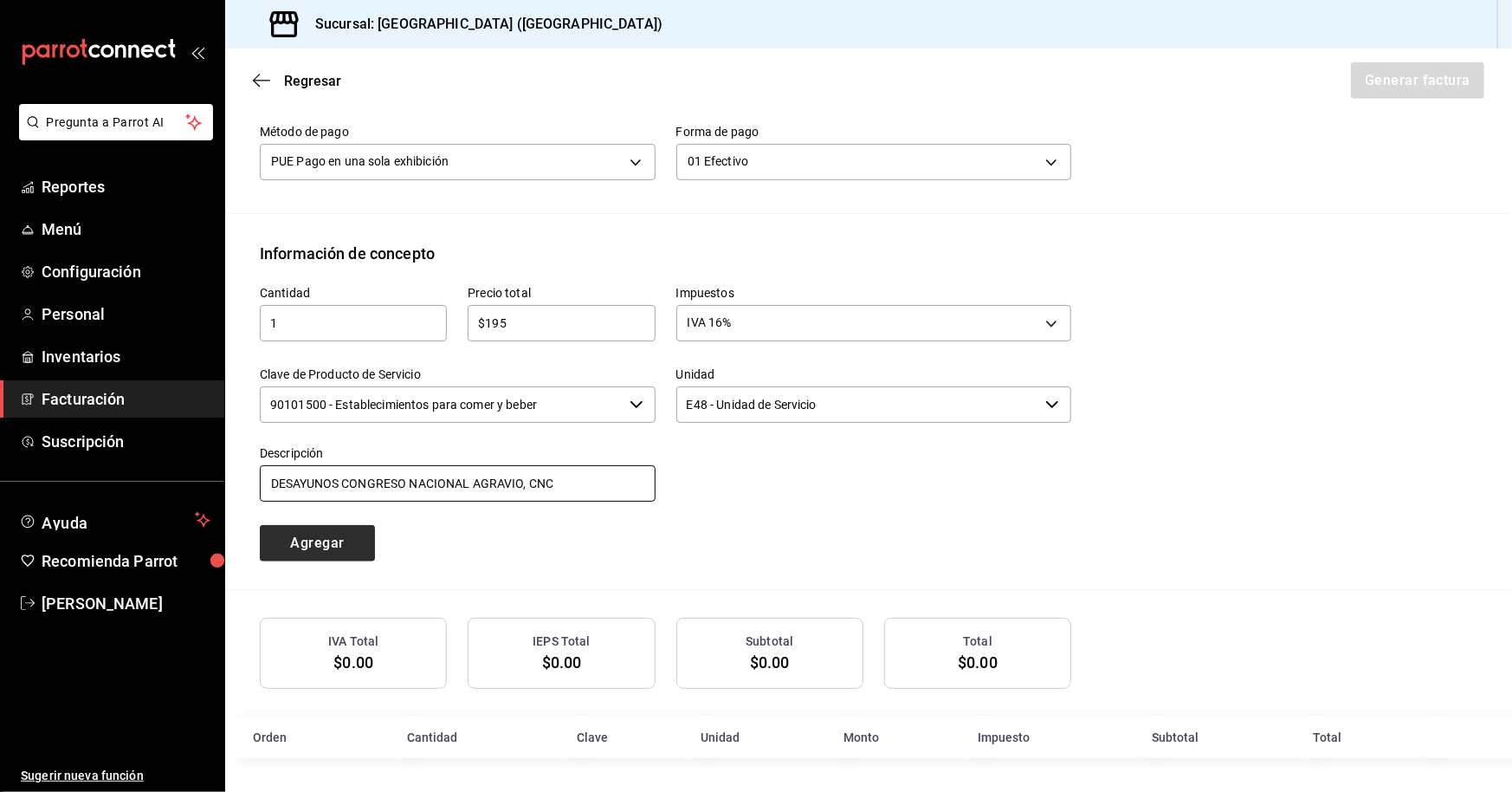
type input "DESAYUNOS CONGRESO NACIONAL AGRAVIO, CNC"
click at [329, 534] on button "Agregar" at bounding box center [317, 543] width 116 height 36
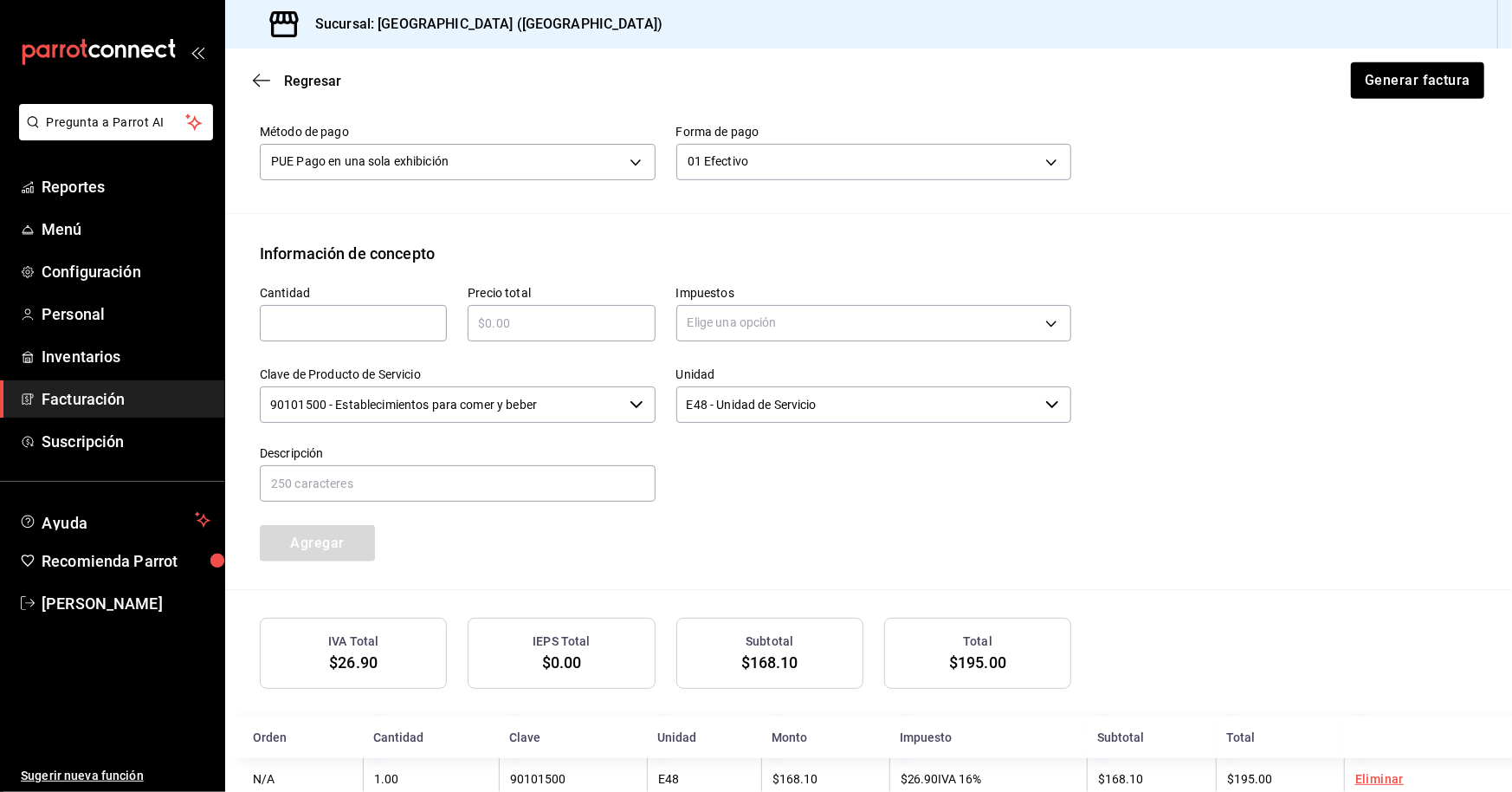
scroll to position [608, 0]
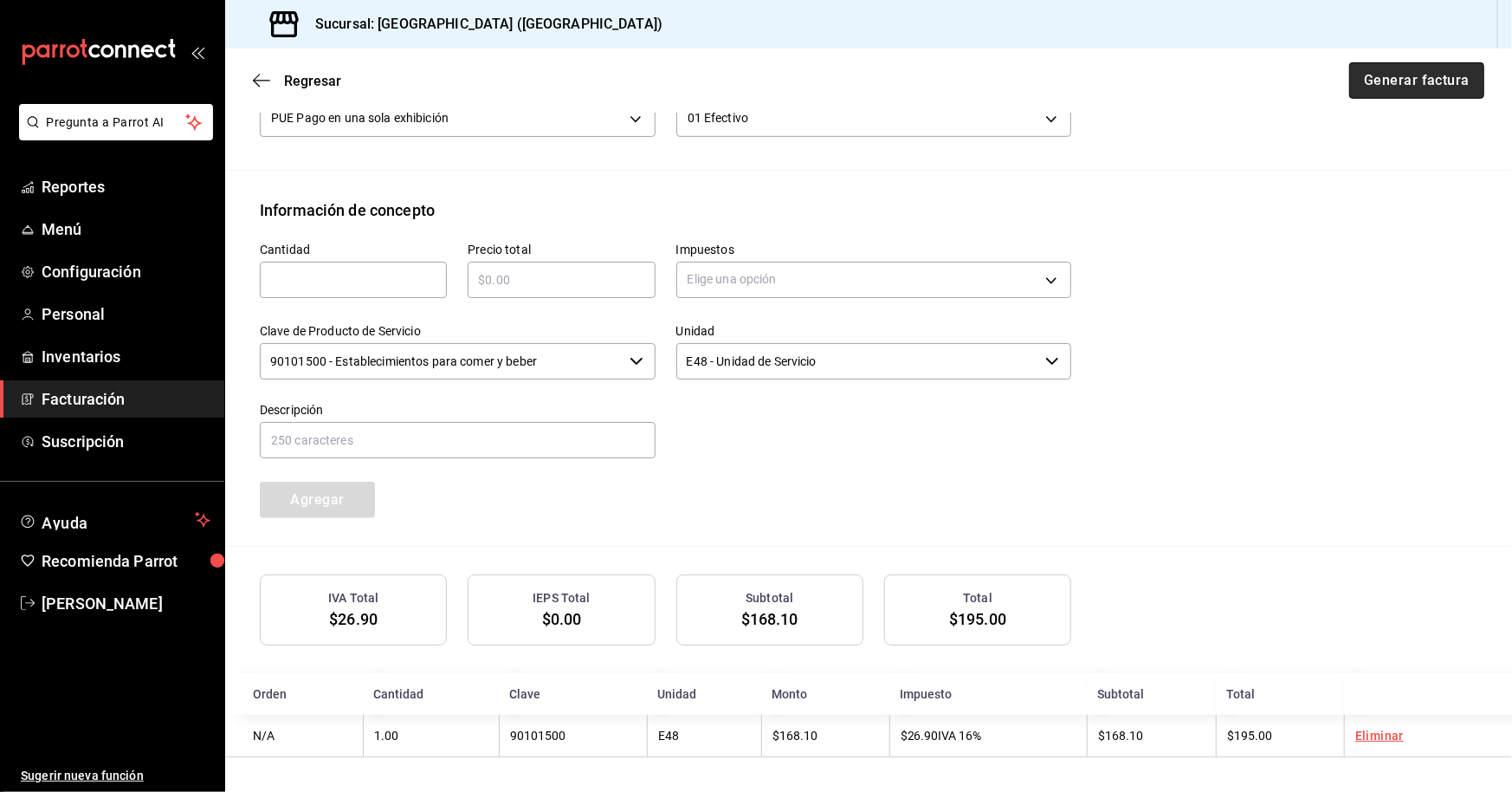
click at [1400, 89] on button "Generar factura" at bounding box center [1417, 80] width 135 height 36
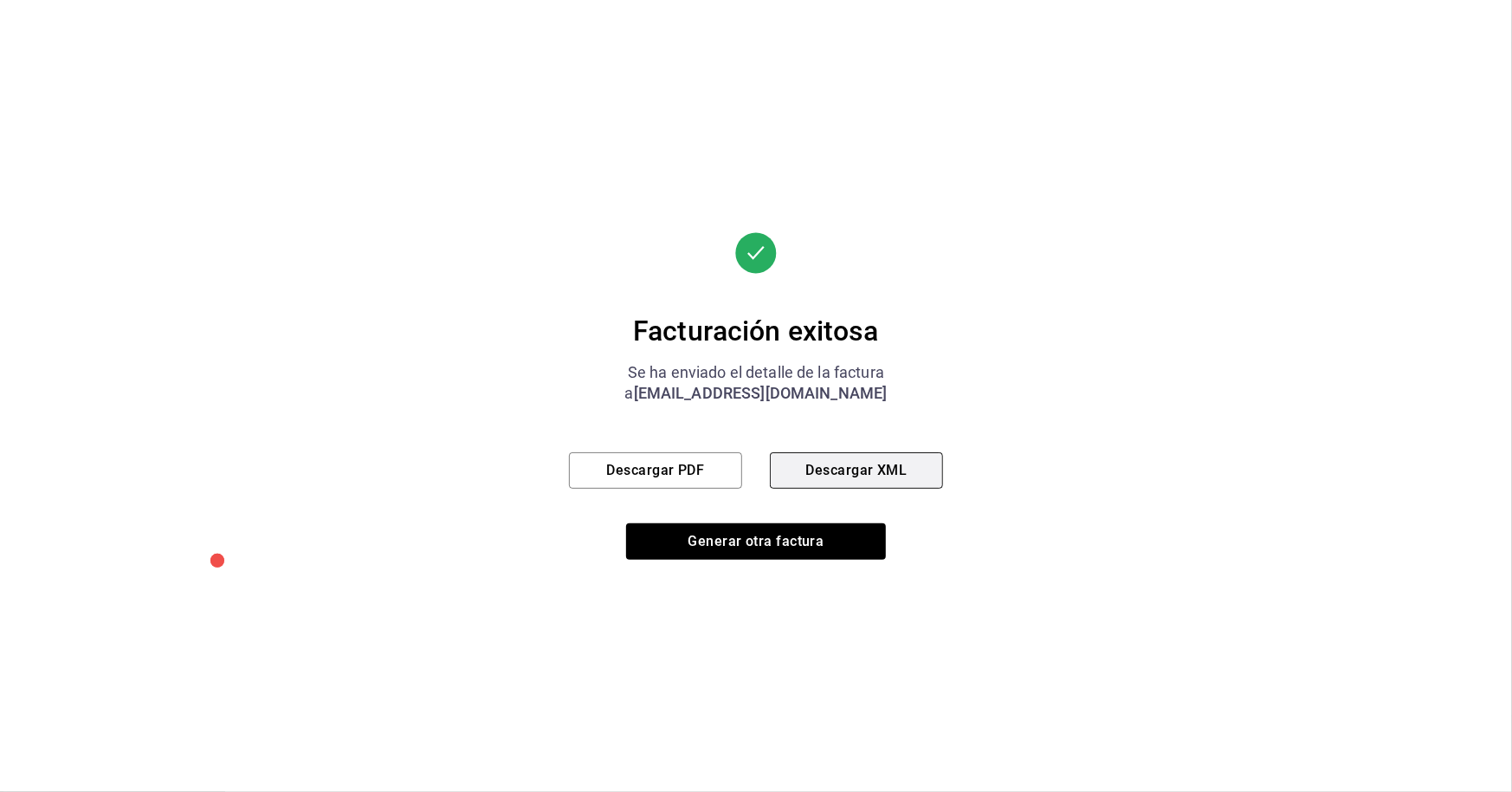
click at [842, 475] on button "Descargar XML" at bounding box center [856, 470] width 173 height 36
click at [690, 473] on button "Descargar PDF" at bounding box center [656, 470] width 173 height 36
